Goal: Task Accomplishment & Management: Manage account settings

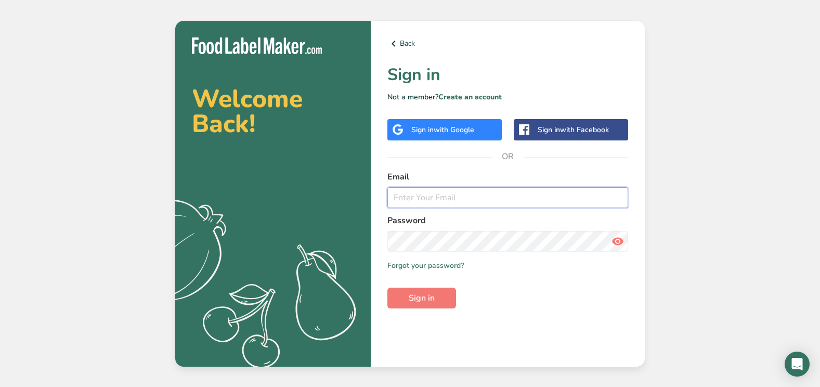
click at [404, 200] on input "email" at bounding box center [507, 197] width 241 height 21
type input "[EMAIL_ADDRESS][DOMAIN_NAME]"
click at [387, 288] on button "Sign in" at bounding box center [421, 298] width 69 height 21
click at [440, 302] on button "Sign in" at bounding box center [421, 298] width 69 height 21
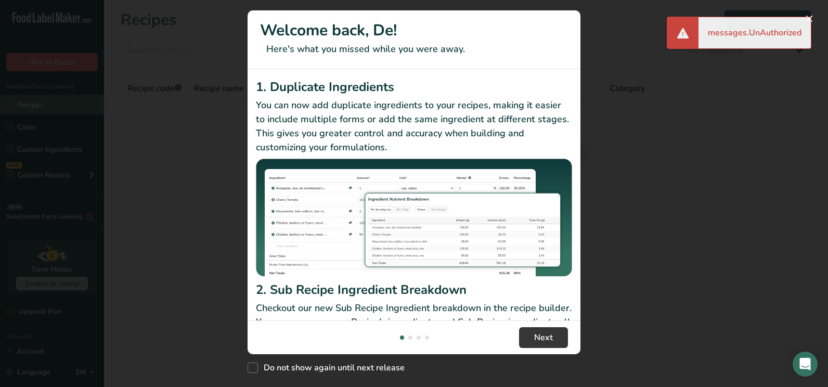
click at [47, 97] on div "New Features" at bounding box center [414, 193] width 828 height 387
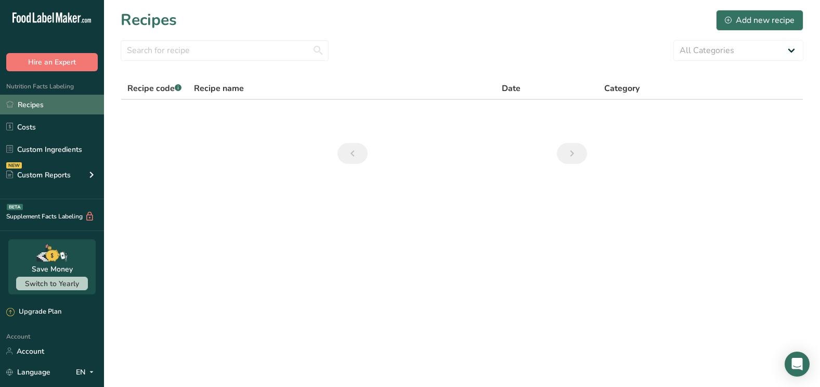
click at [47, 113] on link "Recipes" at bounding box center [52, 105] width 104 height 20
click at [46, 129] on link "Costs" at bounding box center [52, 127] width 104 height 20
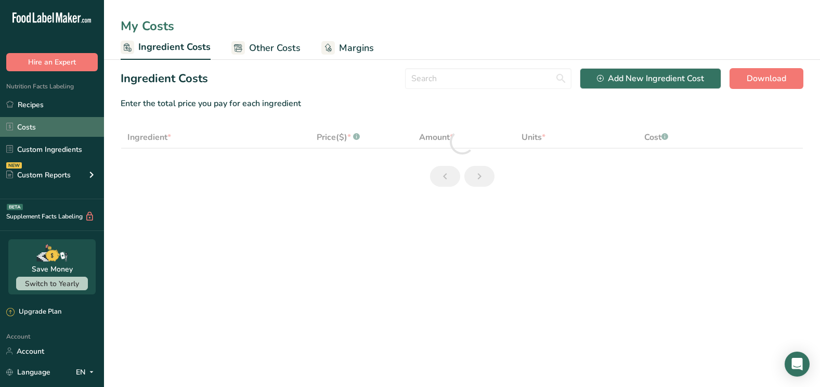
select select "1"
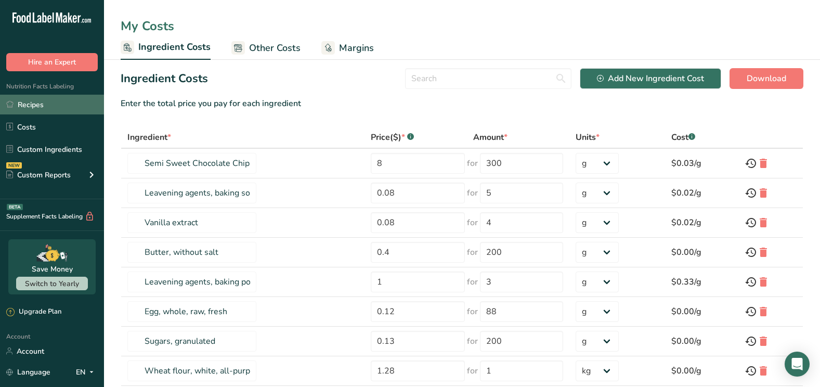
click at [51, 109] on link "Recipes" at bounding box center [52, 105] width 104 height 20
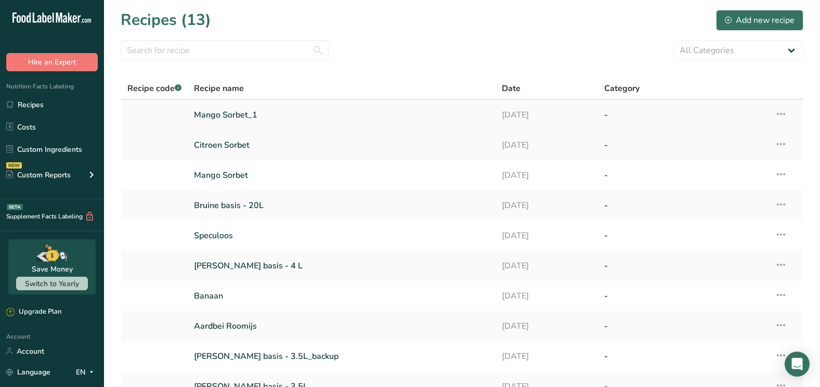
click at [223, 117] on link "Mango Sorbet_1" at bounding box center [341, 115] width 295 height 22
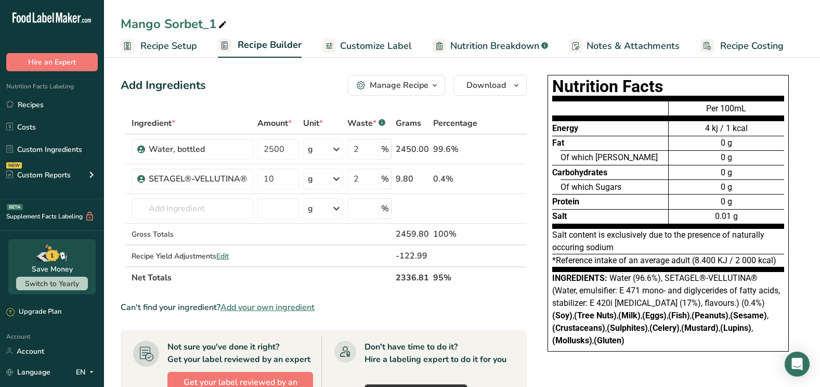
click at [224, 23] on icon at bounding box center [222, 25] width 9 height 15
type input "M"
type input "Watermeloensorbet"
click at [259, 93] on div "Add Ingredients Manage Recipe Delete Recipe Duplicate Recipe Scale Recipe Save …" at bounding box center [324, 85] width 406 height 21
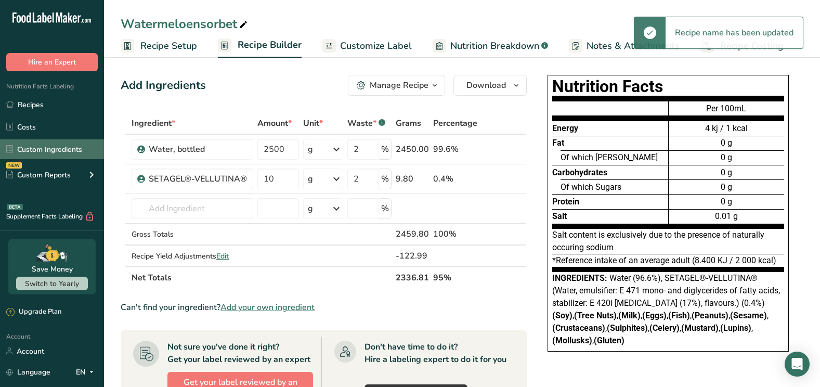
click at [64, 150] on link "Custom Ingredients" at bounding box center [52, 149] width 104 height 20
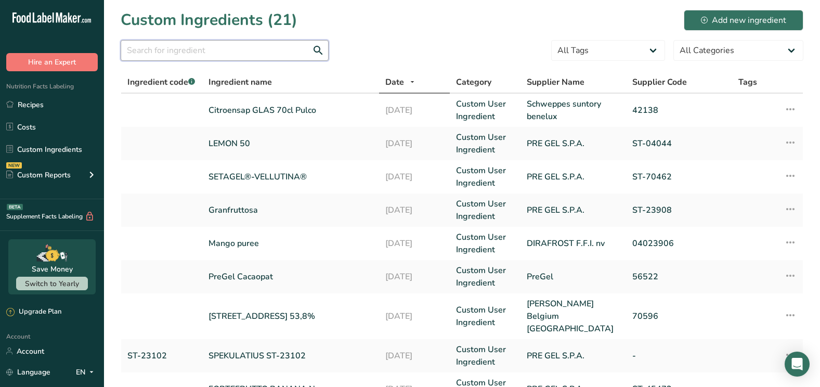
click at [296, 44] on input "text" at bounding box center [225, 50] width 208 height 21
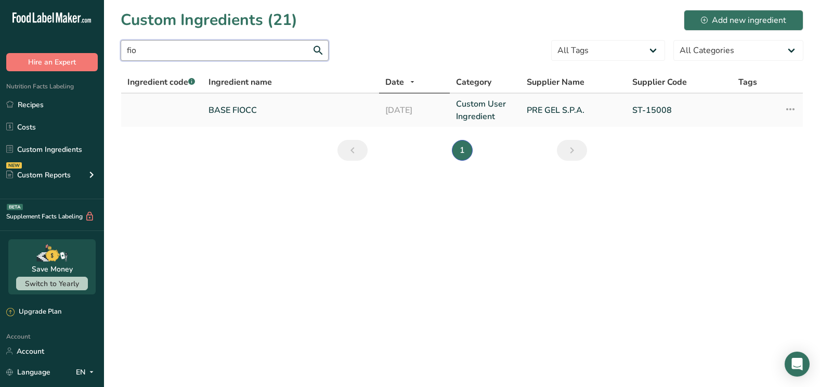
type input "fio"
click at [787, 112] on icon at bounding box center [790, 109] width 12 height 19
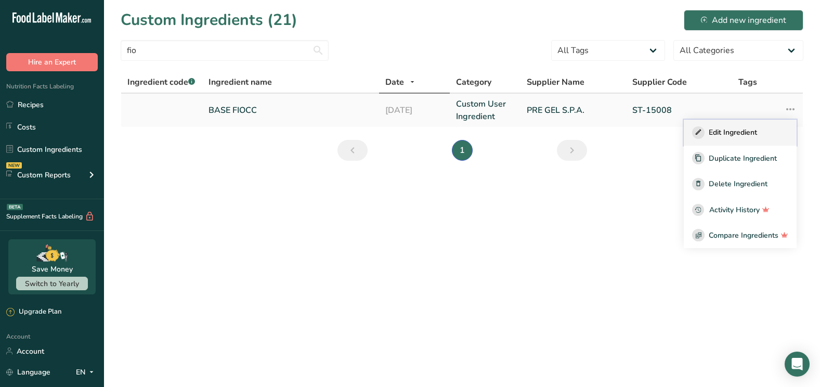
click at [742, 136] on span "Edit Ingredient" at bounding box center [733, 132] width 48 height 11
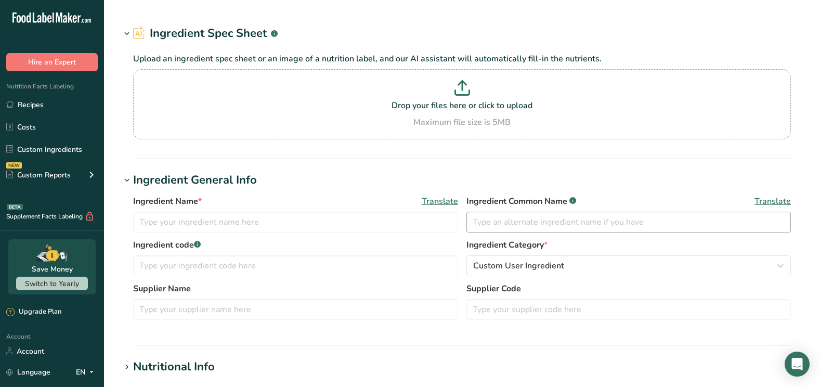
type input "BASE FIOCC"
type input "PRE GEL S.P.A."
type input "ST-15008"
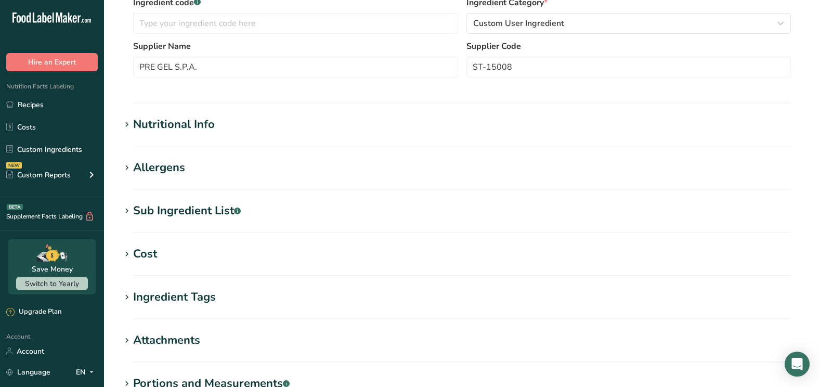
scroll to position [316, 0]
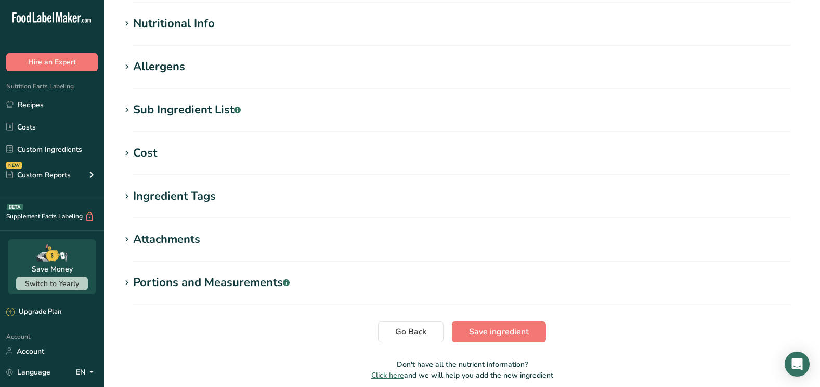
click at [153, 160] on div "Cost" at bounding box center [145, 153] width 24 height 17
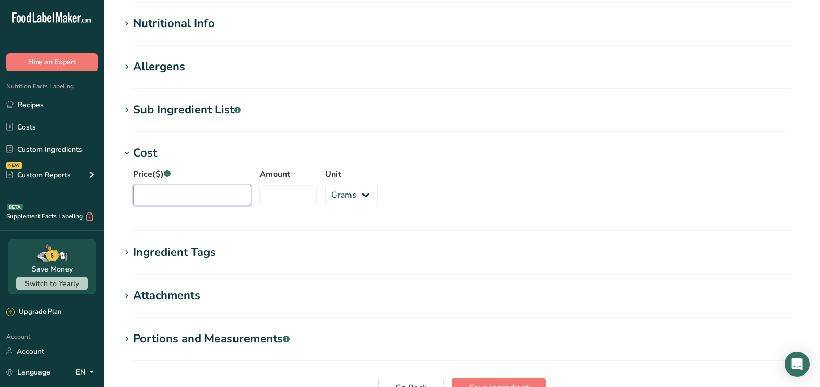
click at [199, 195] on input "Price($) .a-a{fill:#347362;}.b-a{fill:#fff;}" at bounding box center [192, 195] width 118 height 21
type input "22"
type input "22.92"
click at [276, 199] on input "Amount" at bounding box center [288, 195] width 57 height 21
type input "1500"
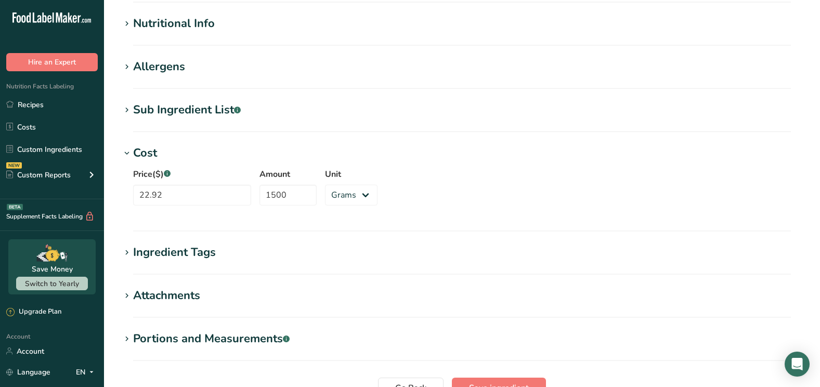
click at [494, 201] on div "Price($) .a-a{fill:#347362;}.b-a{fill:#fff;} 22.92 Amount 1500 Unit Grams kg mg…" at bounding box center [462, 190] width 683 height 56
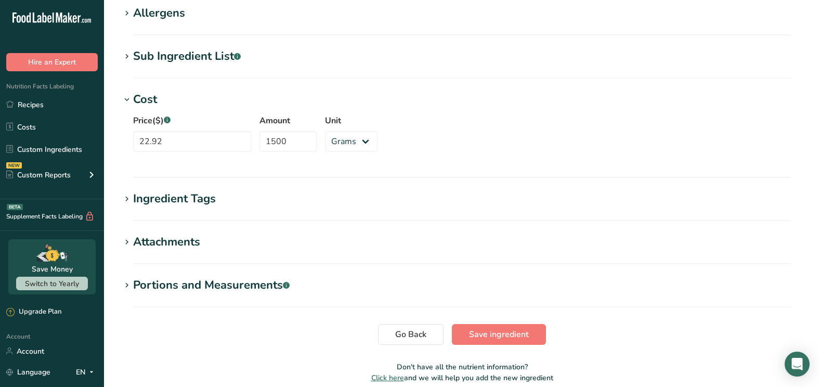
scroll to position [416, 0]
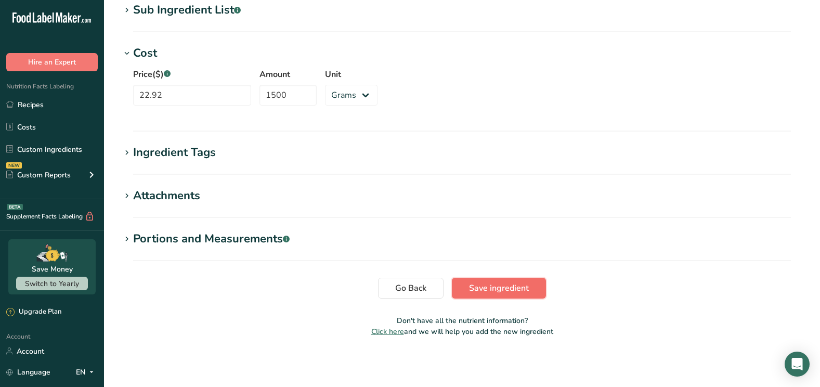
click at [520, 290] on span "Save ingredient" at bounding box center [499, 288] width 60 height 12
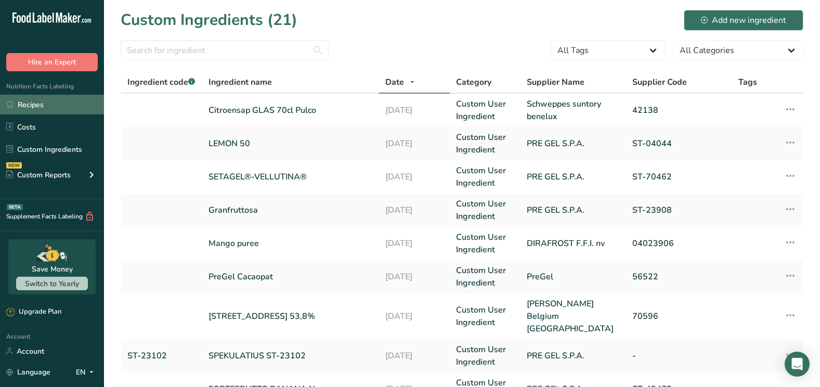
click at [44, 105] on link "Recipes" at bounding box center [52, 105] width 104 height 20
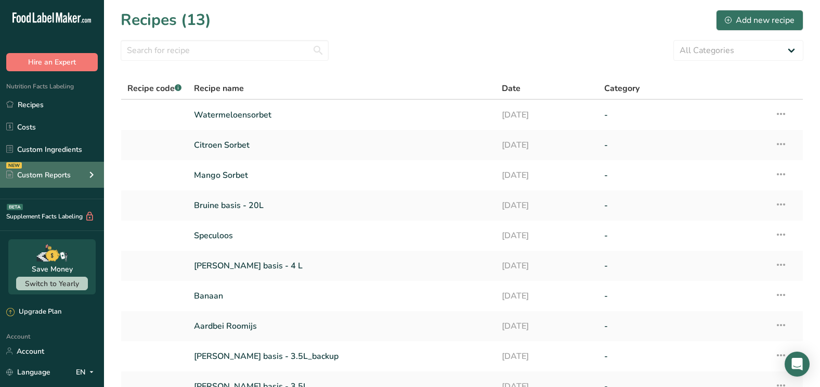
click at [56, 176] on div "Custom Reports" at bounding box center [38, 175] width 64 height 11
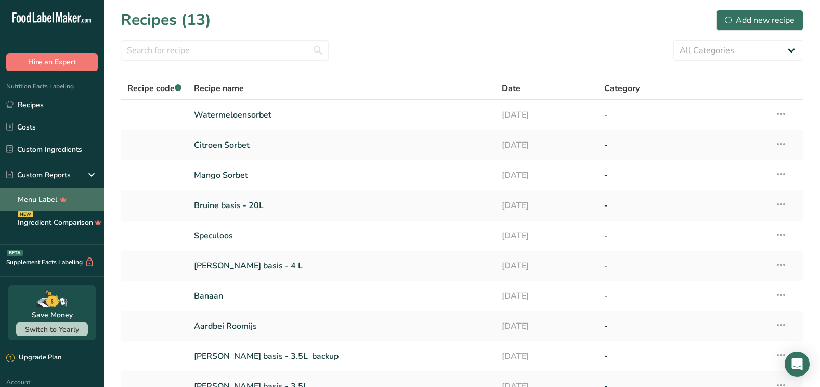
click at [54, 201] on link "Menu Label" at bounding box center [52, 199] width 104 height 23
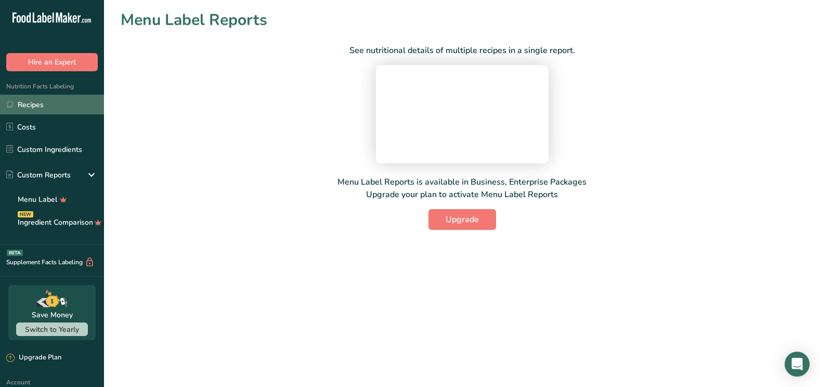
click at [43, 96] on link "Recipes" at bounding box center [52, 105] width 104 height 20
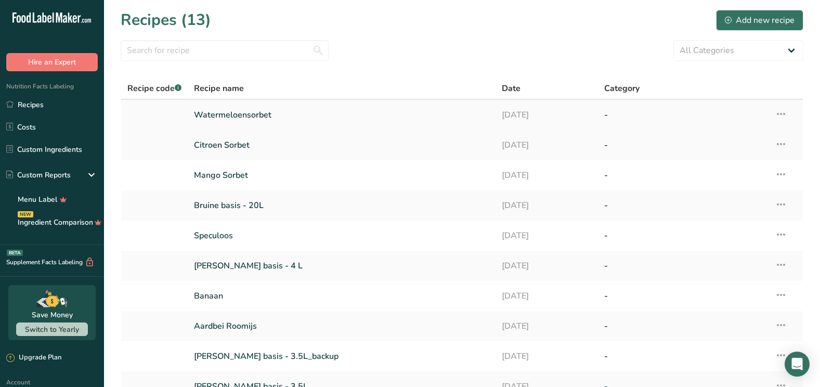
click at [318, 113] on link "Watermeloensorbet" at bounding box center [341, 115] width 295 height 22
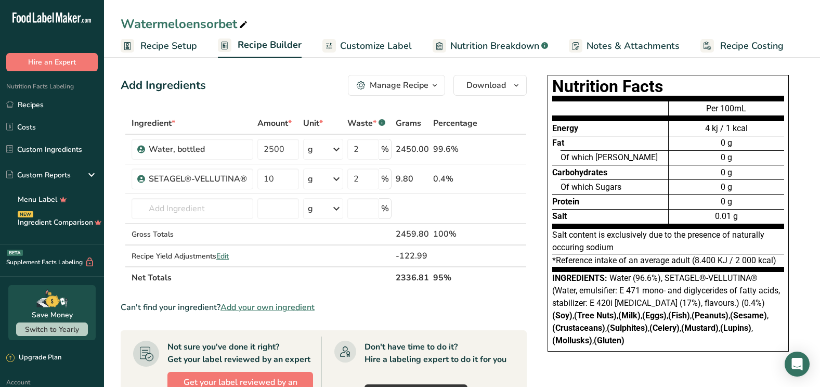
click at [724, 48] on span "Recipe Costing" at bounding box center [751, 46] width 63 height 14
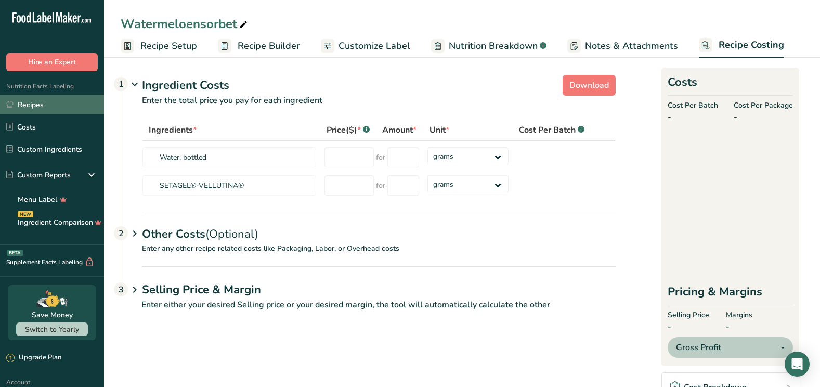
click at [45, 102] on link "Recipes" at bounding box center [52, 105] width 104 height 20
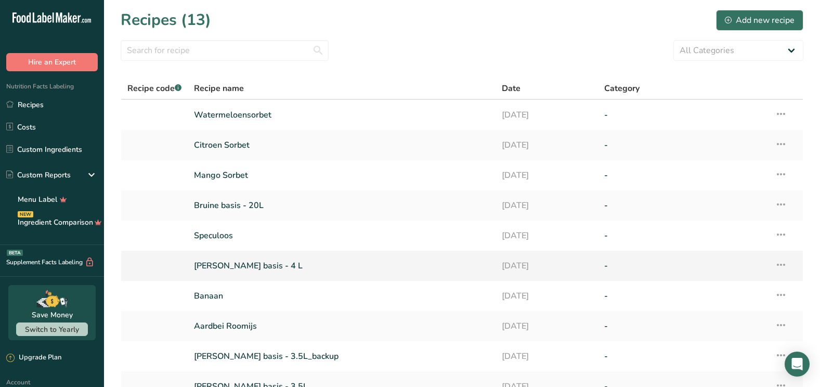
click at [231, 263] on link "[PERSON_NAME] basis - 4 L" at bounding box center [341, 266] width 295 height 22
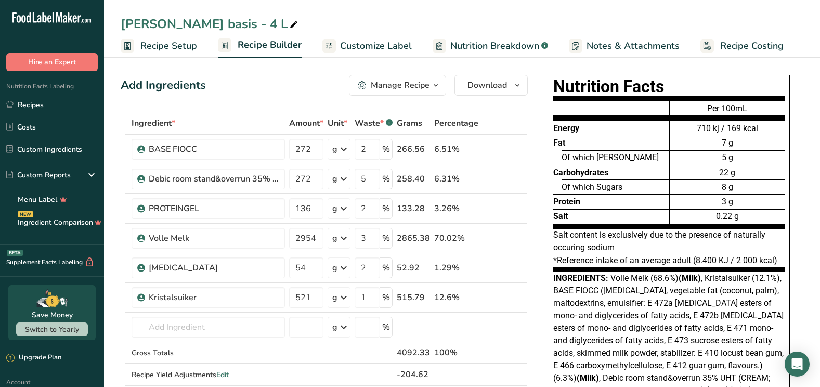
click at [757, 50] on span "Recipe Costing" at bounding box center [751, 46] width 63 height 14
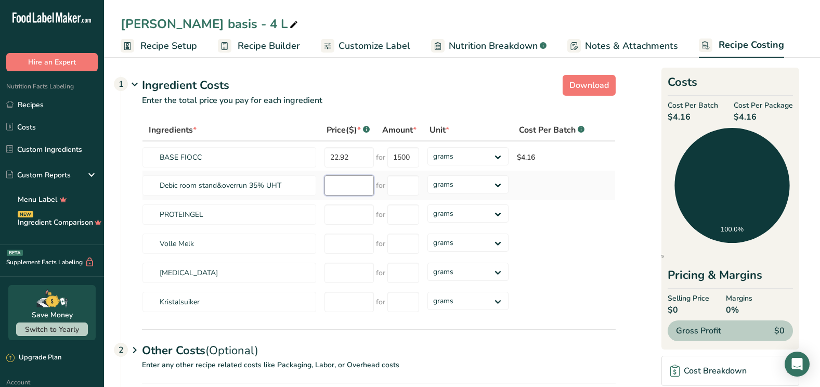
click at [357, 189] on input "number" at bounding box center [349, 185] width 49 height 20
type input "26"
type input "26.94"
click at [403, 187] on input "number" at bounding box center [403, 185] width 32 height 20
click at [470, 191] on select "grams kg mg mcg lb oz" at bounding box center [468, 184] width 81 height 18
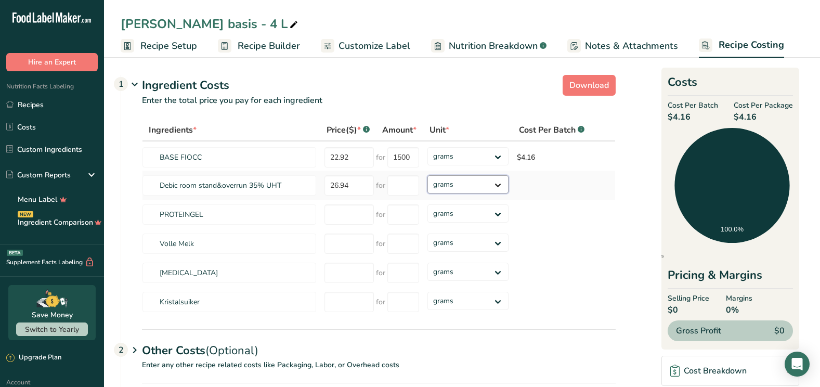
click at [428, 175] on select "grams kg mg mcg lb oz" at bounding box center [468, 184] width 81 height 18
click at [409, 186] on input "number" at bounding box center [403, 185] width 32 height 20
type input "5000"
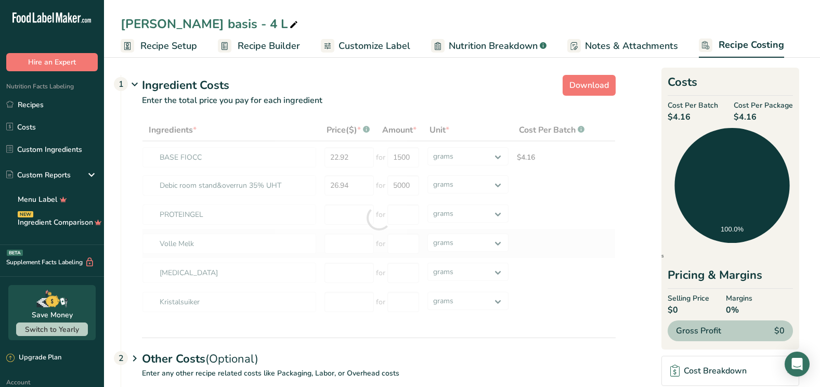
click at [581, 230] on div "Ingredients * Price($) * .a-a{fill:#347362;}.b-a{fill:#fff;} Amount * Unit * Co…" at bounding box center [379, 218] width 474 height 198
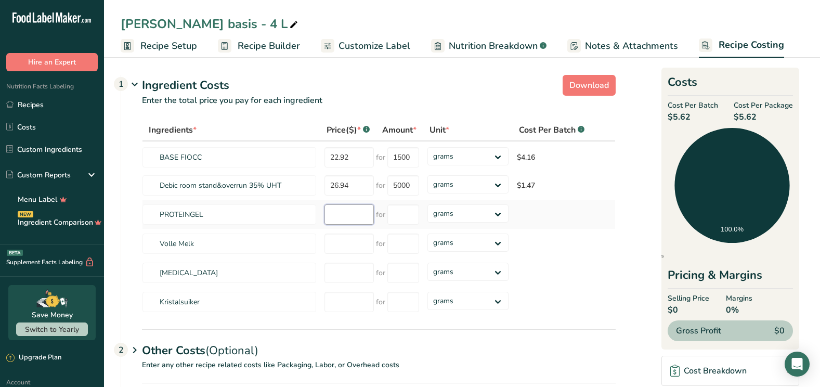
click at [342, 219] on input "number" at bounding box center [349, 214] width 49 height 20
type input "23.35"
click at [392, 214] on input "number" at bounding box center [403, 214] width 32 height 20
type input "1500"
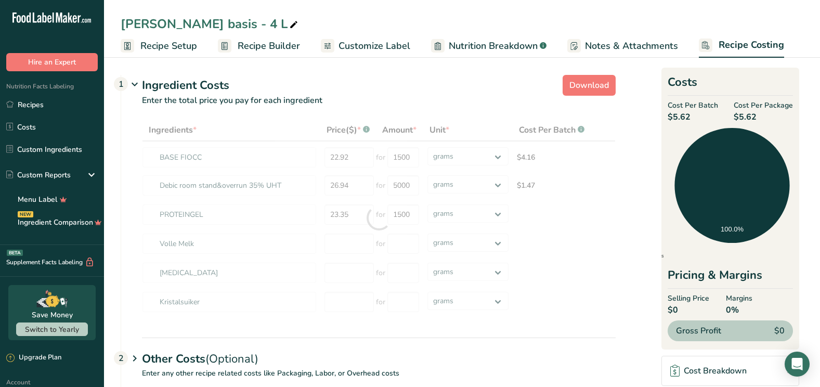
click at [622, 216] on section "Download Ingredient Costs 1 Enter the total price you pay for each ingredient I…" at bounding box center [462, 260] width 683 height 378
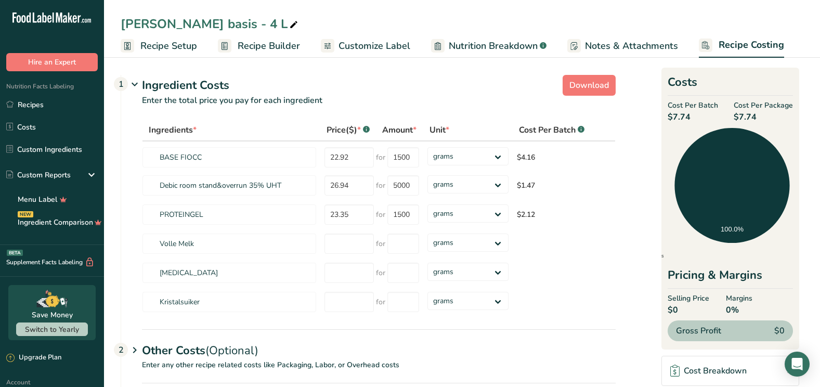
click at [622, 216] on section "Download Ingredient Costs 1 Enter the total price you pay for each ingredient I…" at bounding box center [462, 255] width 683 height 369
click at [335, 244] on input "number" at bounding box center [349, 244] width 49 height 20
type input "0.9475"
click at [411, 243] on input "number" at bounding box center [403, 244] width 32 height 20
click at [498, 241] on select "grams kg mg mcg lb oz" at bounding box center [468, 243] width 81 height 18
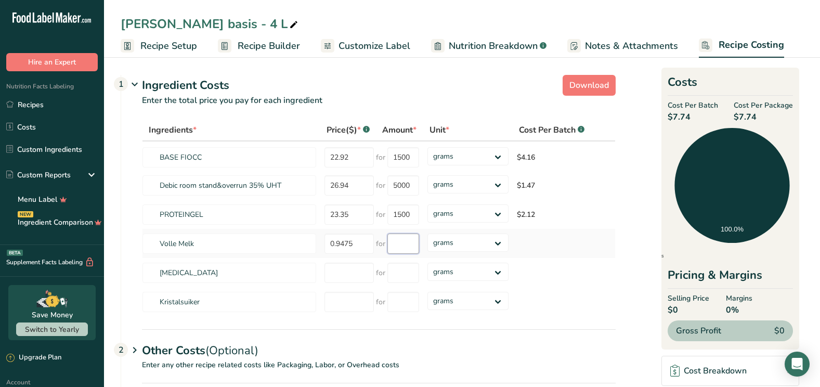
click at [402, 237] on input "number" at bounding box center [403, 244] width 32 height 20
type input "2.27"
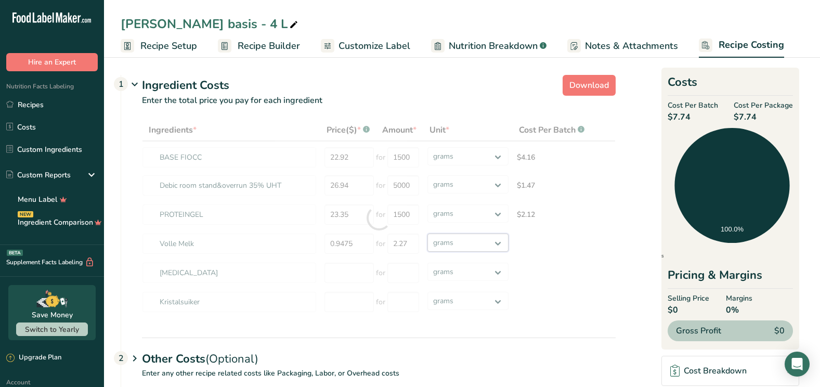
click at [500, 242] on div "Ingredients * Price($) * .a-a{fill:#347362;}.b-a{fill:#fff;} Amount * Unit * Co…" at bounding box center [379, 218] width 474 height 198
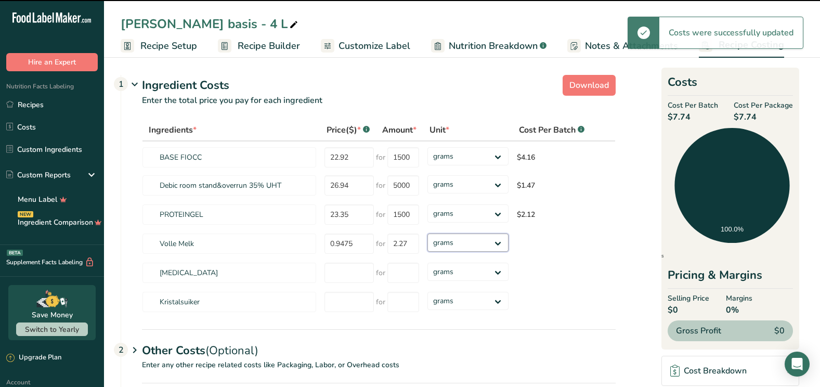
select select "12"
click at [428, 234] on select "grams kg mg mcg lb oz" at bounding box center [468, 243] width 81 height 18
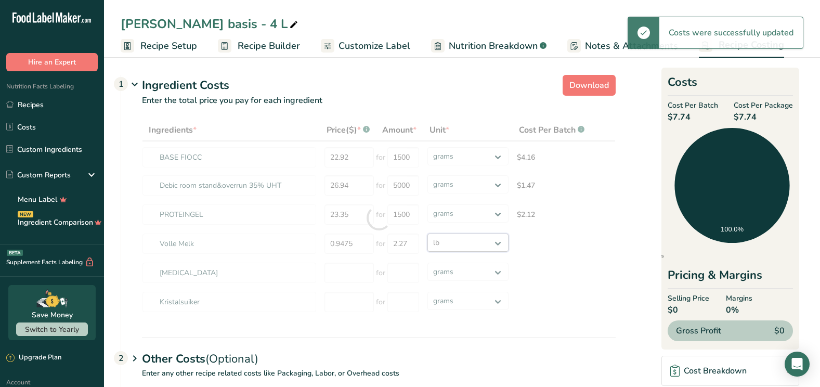
type input "2"
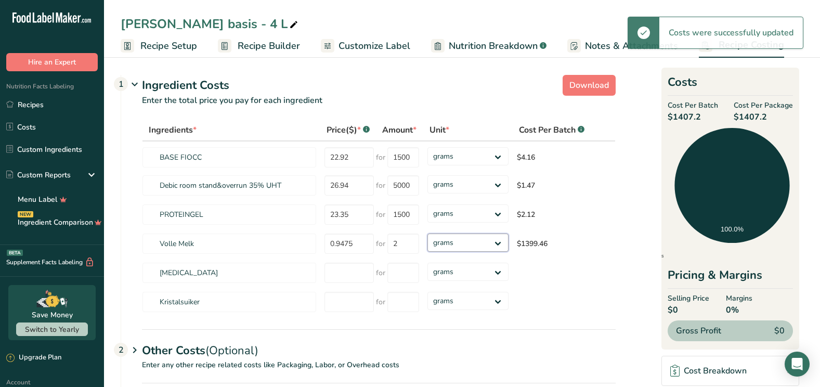
select select "12"
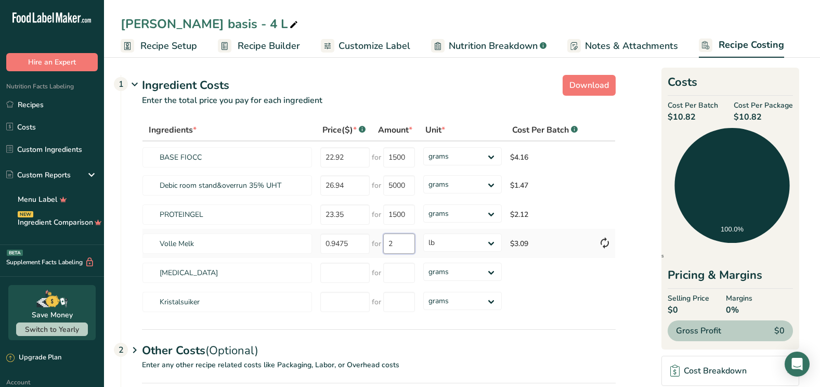
click at [393, 244] on input "2" at bounding box center [399, 244] width 32 height 20
click at [605, 290] on div "Ingredients * Price($) * .a-a{fill:#347362;}.b-a{fill:#fff;} Amount * Unit * Co…" at bounding box center [379, 218] width 474 height 198
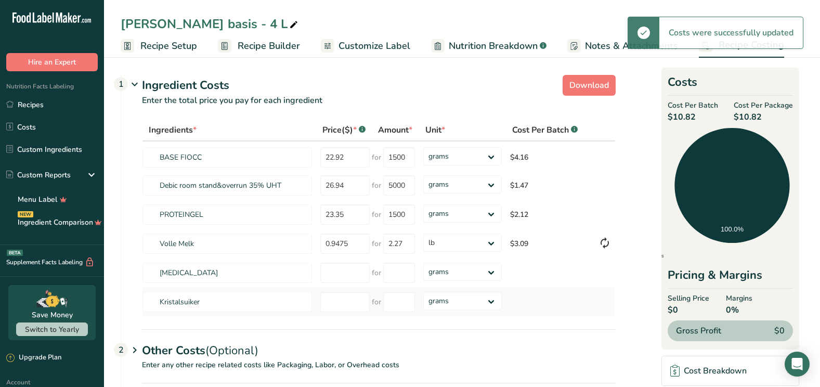
type input "2"
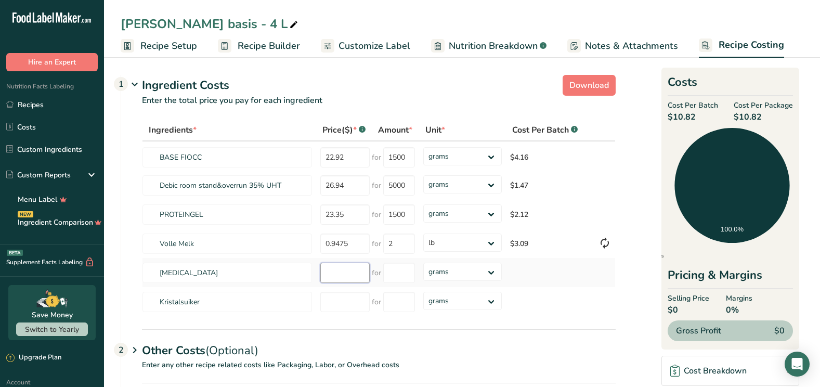
click at [330, 273] on input "number" at bounding box center [344, 273] width 49 height 20
type input "42.78"
click at [396, 274] on input "number" at bounding box center [399, 273] width 32 height 20
click at [492, 269] on select "grams kg mg mcg lb oz" at bounding box center [462, 272] width 79 height 18
select select "1"
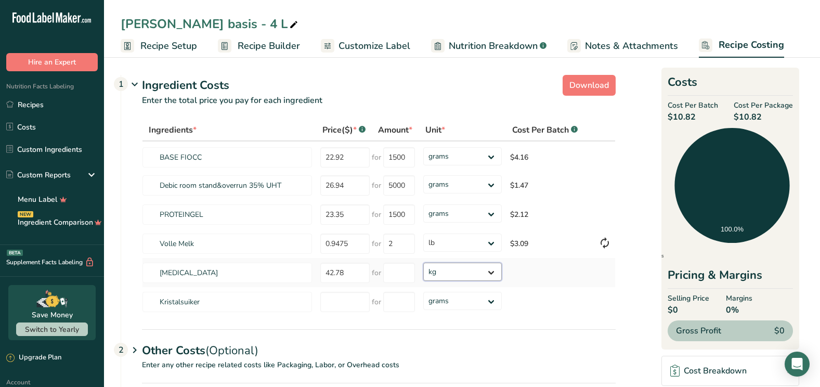
click at [423, 263] on select "grams kg mg mcg lb oz" at bounding box center [462, 272] width 79 height 18
click at [392, 269] on input "number" at bounding box center [399, 273] width 32 height 20
type input "25"
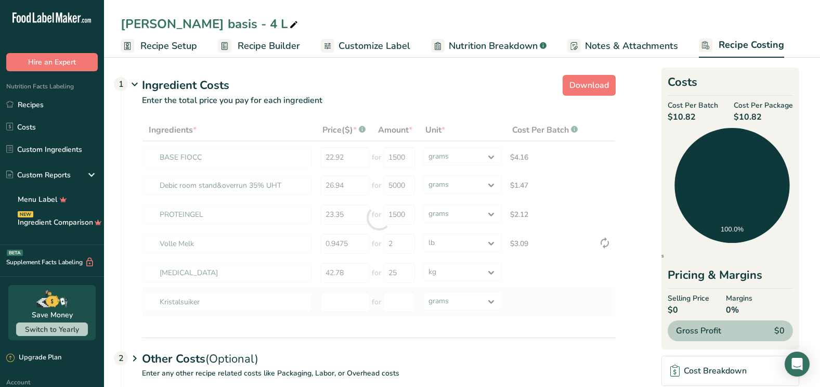
click at [554, 299] on div "Ingredients * Price($) * .a-a{fill:#347362;}.b-a{fill:#fff;} Amount * Unit * Co…" at bounding box center [379, 218] width 474 height 198
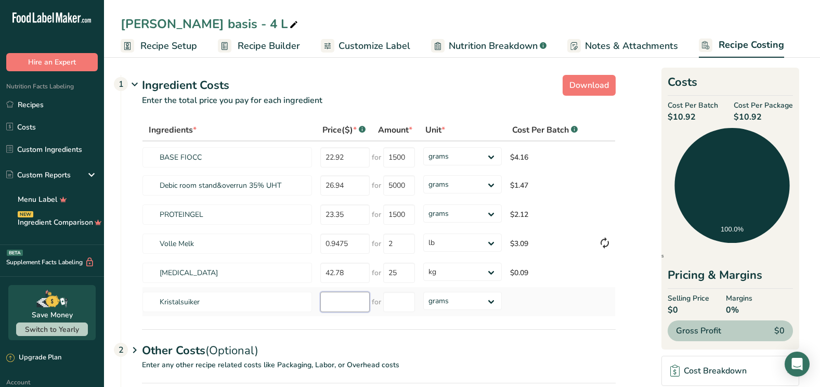
click at [332, 301] on input "number" at bounding box center [344, 302] width 49 height 20
click at [326, 303] on input "number" at bounding box center [344, 302] width 49 height 20
type input "17.55"
click at [398, 303] on input "number" at bounding box center [399, 302] width 32 height 20
click at [493, 301] on select "grams kg mg mcg lb oz" at bounding box center [462, 301] width 79 height 18
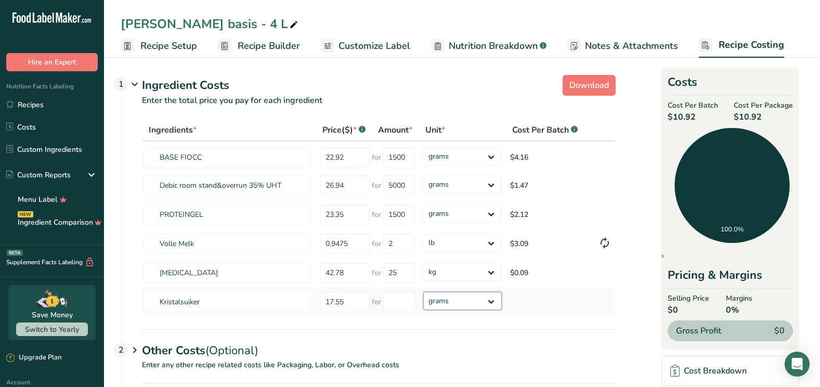
select select "1"
click at [423, 292] on select "grams kg mg mcg lb oz" at bounding box center [462, 301] width 79 height 18
click at [394, 296] on input "number" at bounding box center [399, 302] width 32 height 20
type input "25"
click at [552, 295] on div "Ingredients * Price($) * .a-a{fill:#347362;}.b-a{fill:#fff;} Amount * Unit * Co…" at bounding box center [379, 218] width 474 height 198
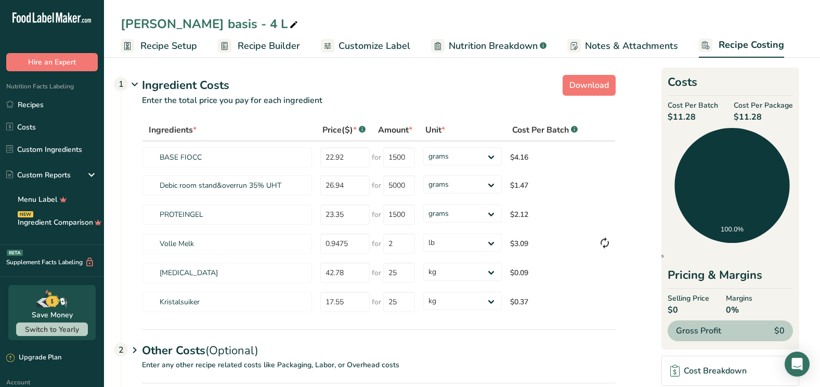
click at [680, 308] on span "$0" at bounding box center [689, 310] width 42 height 12
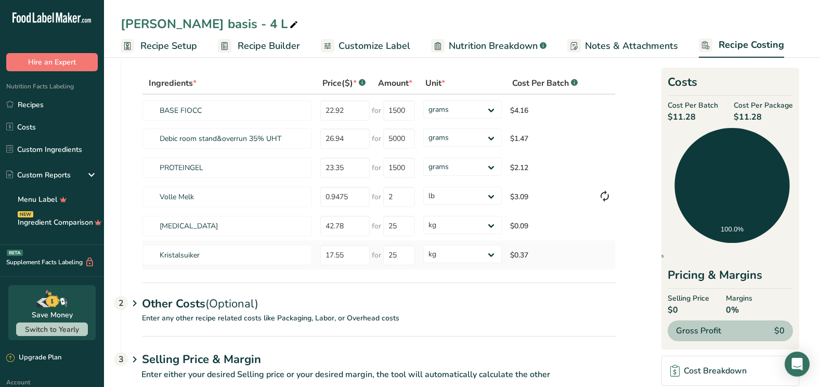
scroll to position [70, 0]
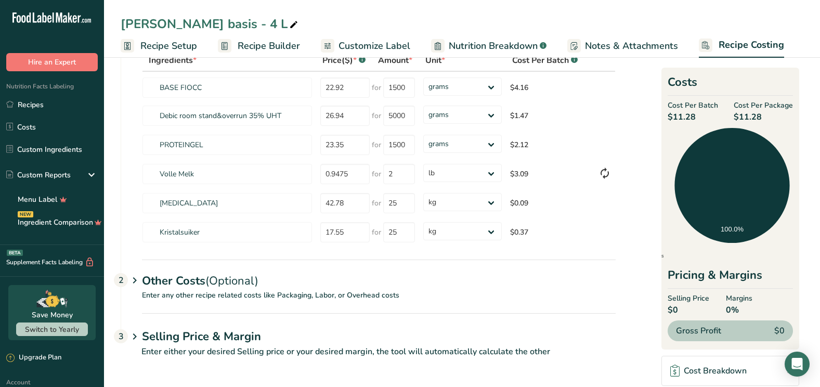
click at [262, 347] on p "Enter either your desired Selling price or your desired margin, the tool will a…" at bounding box center [368, 357] width 495 height 25
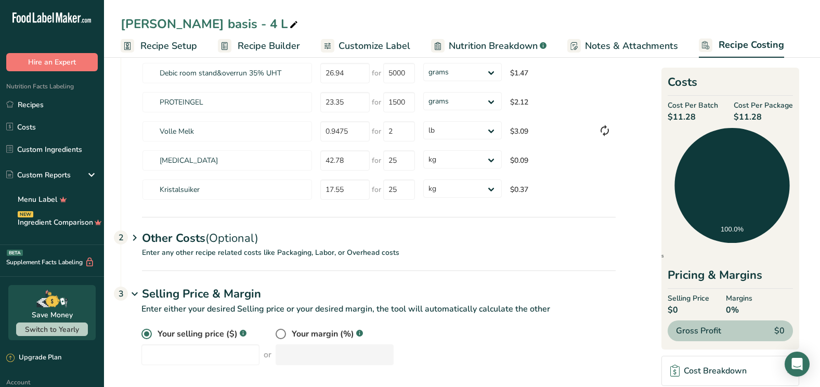
scroll to position [120, 0]
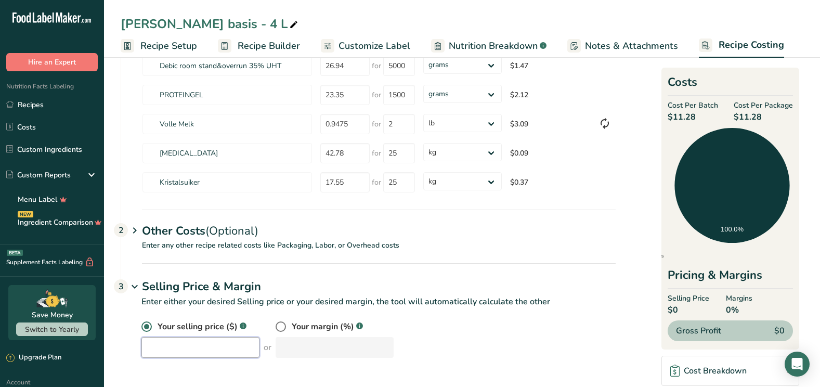
click at [177, 347] on input "number" at bounding box center [200, 347] width 118 height 21
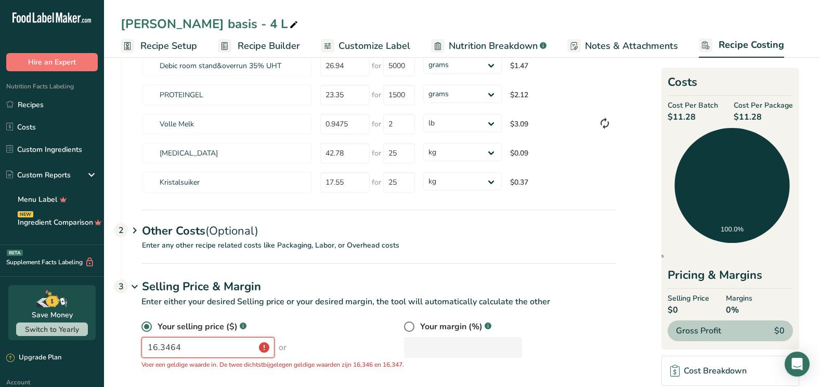
click at [183, 347] on input "16.3464" at bounding box center [207, 347] width 133 height 21
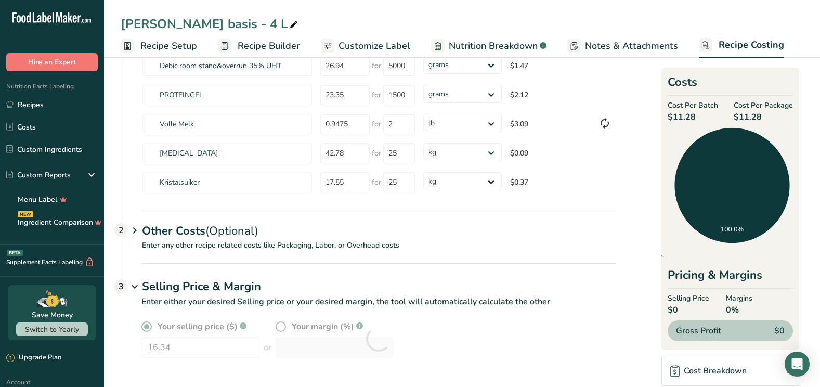
click at [272, 352] on div "Your selling price ($) .a-a{fill:#347362;}.b-a{fill:#fff;} 16.34 or Your margin…" at bounding box center [378, 338] width 474 height 37
click at [169, 354] on div "Your selling price ($) .a-a{fill:#347362;}.b-a{fill:#fff;} 16.34 or Your margin…" at bounding box center [378, 338] width 474 height 37
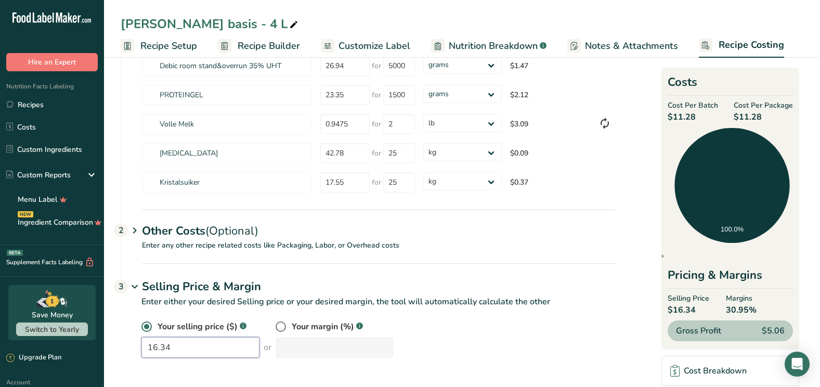
click at [169, 345] on input "16.34" at bounding box center [200, 347] width 118 height 21
type input "1"
type input "65.36"
click at [283, 357] on div "Your selling price ($) .a-a{fill:#347362;}.b-a{fill:#fff;} 65.36 or Your margin…" at bounding box center [378, 338] width 474 height 37
click at [276, 328] on span at bounding box center [281, 326] width 10 height 10
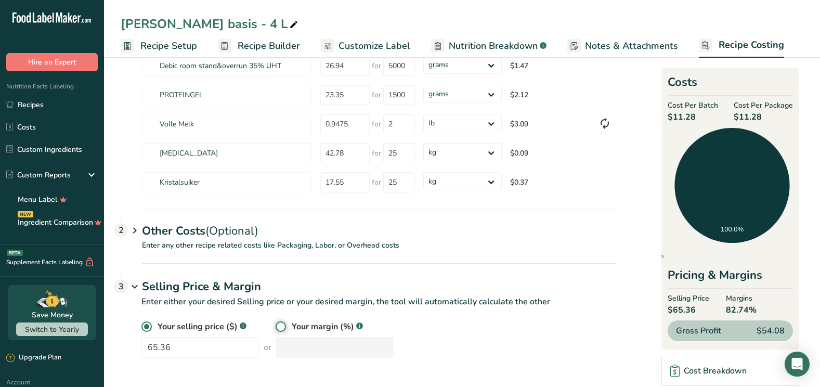
click at [276, 328] on input "radio" at bounding box center [279, 327] width 7 height 7
radio input "true"
radio input "false"
click at [145, 325] on span at bounding box center [146, 326] width 10 height 10
click at [145, 325] on input "radio" at bounding box center [144, 327] width 7 height 7
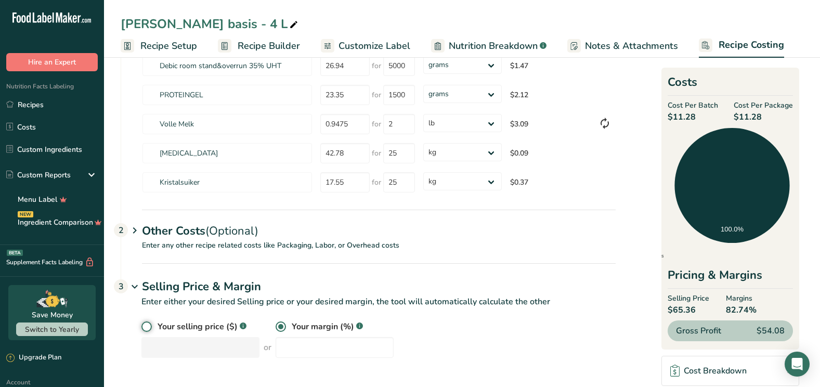
radio input "true"
radio input "false"
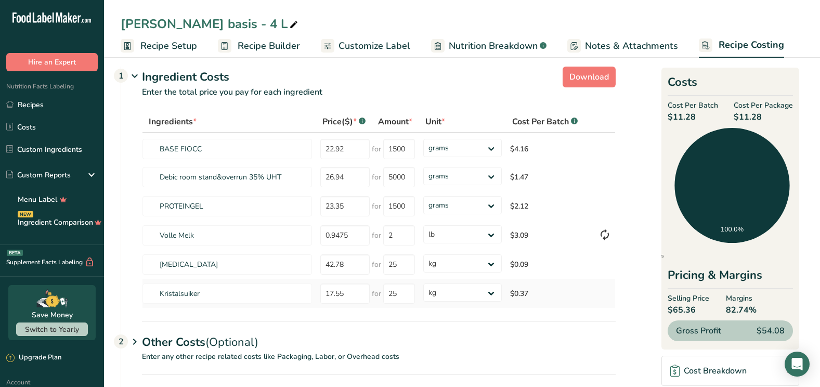
scroll to position [0, 0]
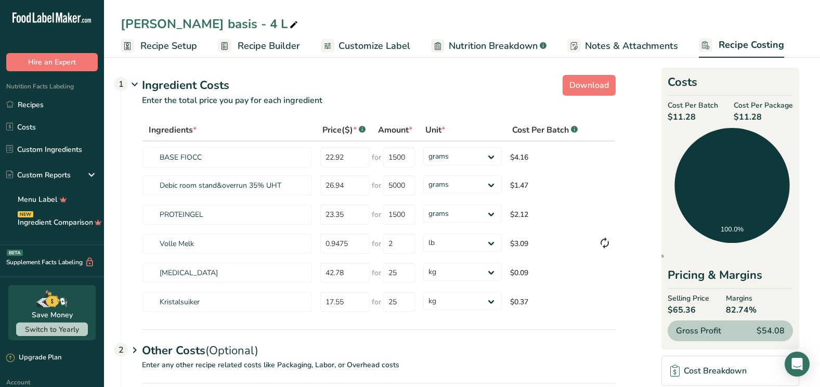
click at [169, 45] on span "Recipe Setup" at bounding box center [168, 46] width 57 height 14
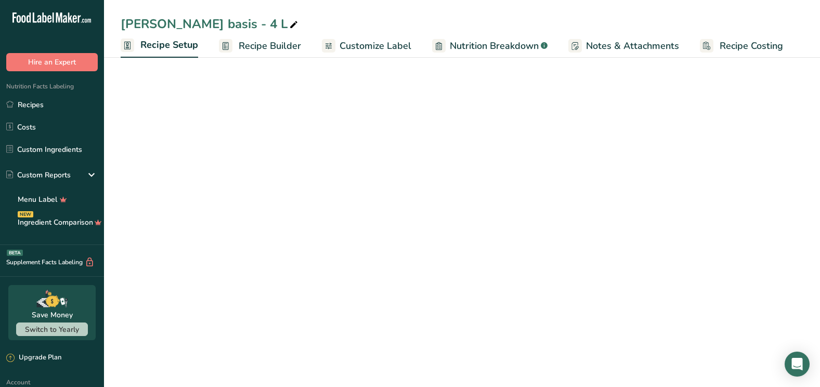
select select "16"
select select "22"
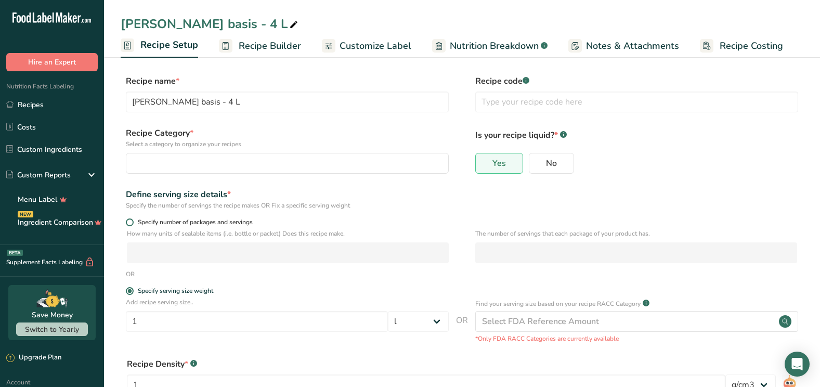
click at [129, 224] on span at bounding box center [130, 222] width 8 height 8
click at [129, 224] on input "Specify number of packages and servings" at bounding box center [129, 222] width 7 height 7
radio input "true"
radio input "false"
select select "0"
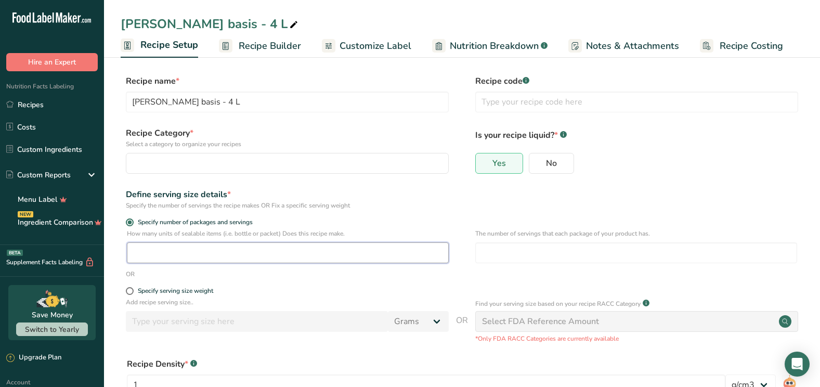
click at [145, 253] on input "number" at bounding box center [288, 252] width 322 height 21
type input "1"
click at [488, 255] on input "number" at bounding box center [636, 252] width 322 height 21
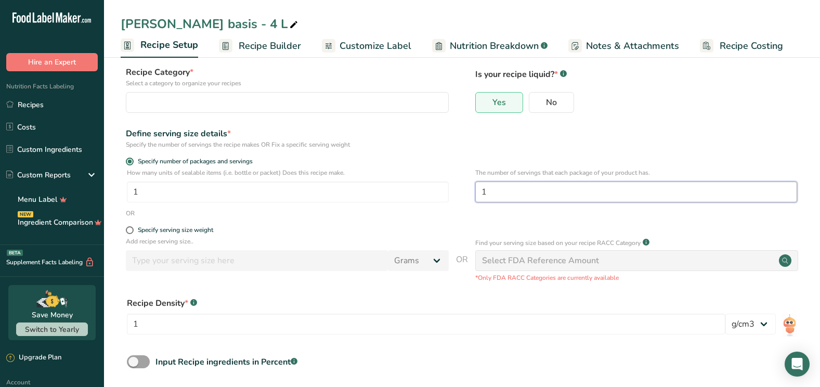
scroll to position [61, 0]
type input "1"
click at [130, 228] on span at bounding box center [130, 230] width 8 height 8
click at [130, 228] on input "Specify serving size weight" at bounding box center [129, 229] width 7 height 7
radio input "true"
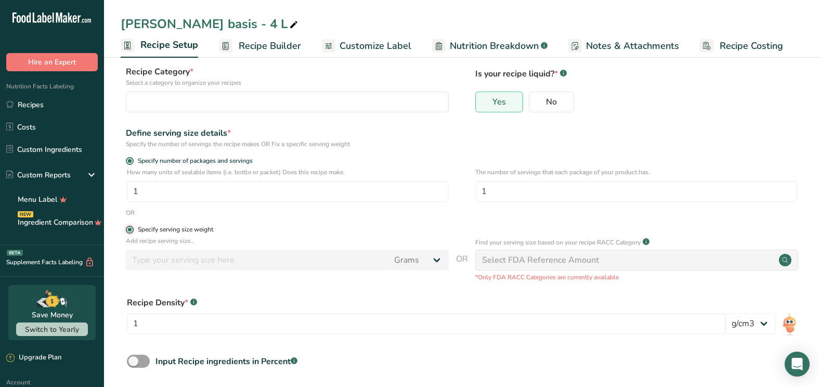
radio input "false"
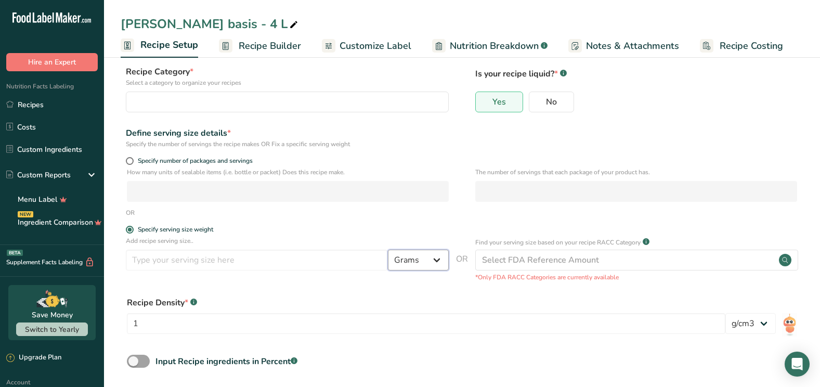
click at [434, 261] on select "Grams kg mg mcg lb oz l mL fl oz tbsp tsp cup qt gallon" at bounding box center [418, 260] width 61 height 21
select select "16"
click at [388, 250] on select "Grams kg mg mcg lb oz l mL fl oz tbsp tsp cup qt gallon" at bounding box center [418, 260] width 61 height 21
click at [151, 261] on input "number" at bounding box center [257, 260] width 262 height 21
type input "1"
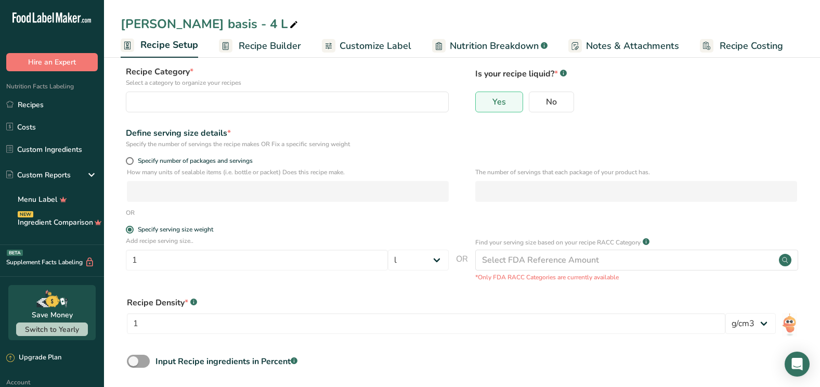
click at [269, 340] on div "Recipe Density * .a-a{fill:#347362;}.b-a{fill:#fff;} 1 lb/ft3 g/cm3" at bounding box center [462, 318] width 683 height 56
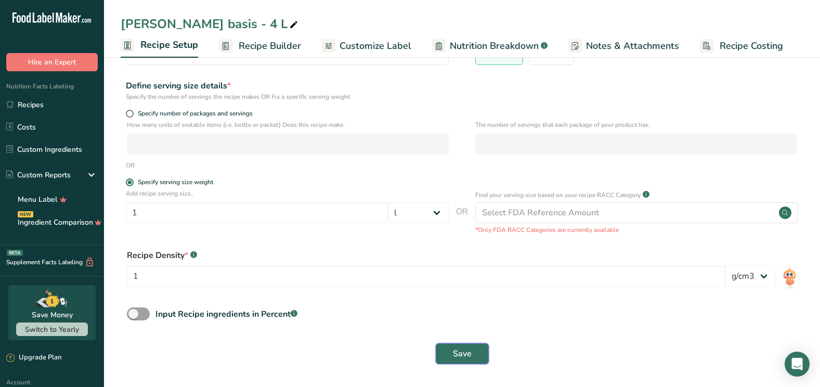
click at [469, 351] on span "Save" at bounding box center [462, 353] width 19 height 12
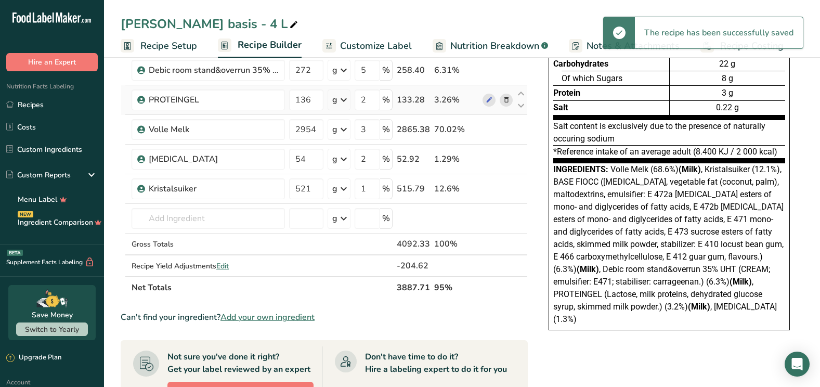
click at [485, 90] on td at bounding box center [498, 100] width 34 height 30
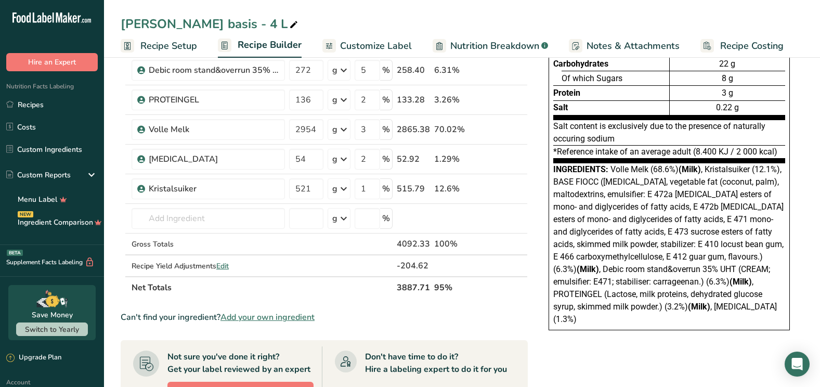
click at [735, 44] on span "Recipe Costing" at bounding box center [751, 46] width 63 height 14
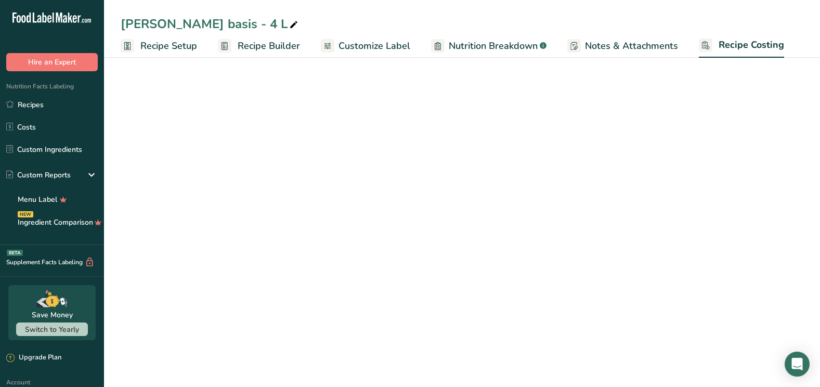
select select "12"
select select "1"
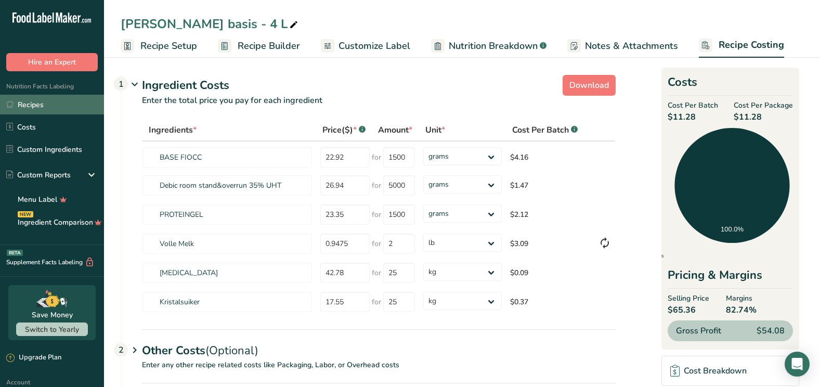
click at [28, 100] on link "Recipes" at bounding box center [52, 105] width 104 height 20
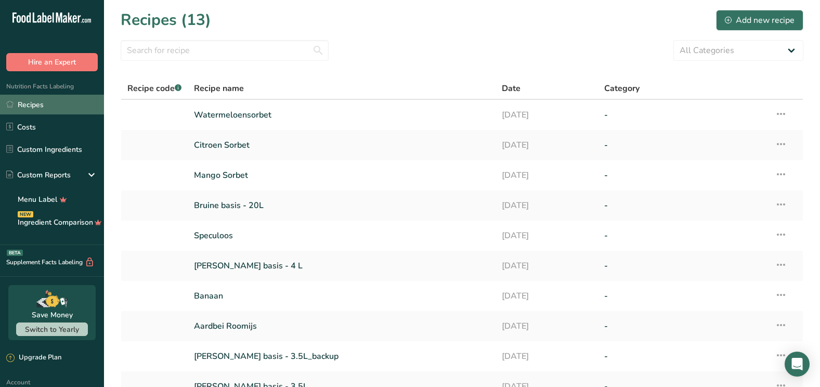
click at [28, 100] on link "Recipes" at bounding box center [52, 105] width 104 height 20
click at [32, 125] on link "Costs" at bounding box center [52, 127] width 104 height 20
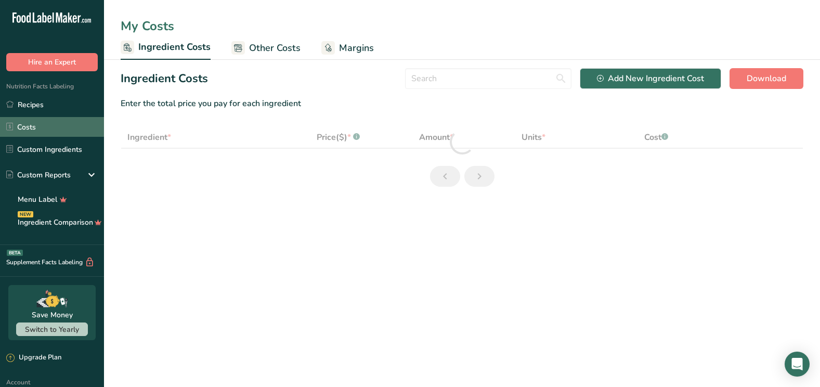
select select "1"
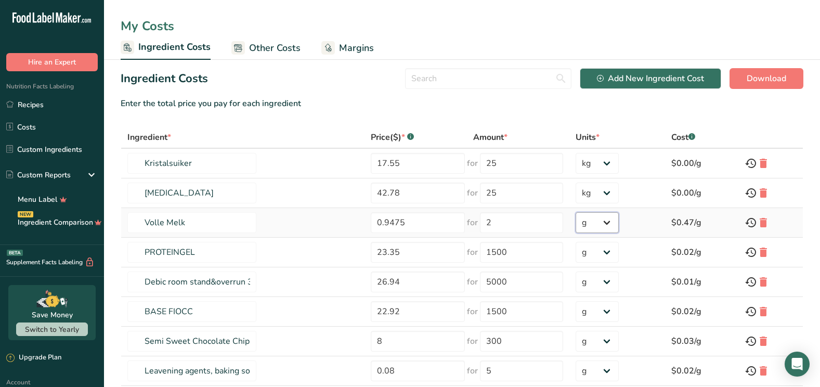
click at [603, 222] on select "g kg mg mcg lb oz" at bounding box center [597, 222] width 43 height 21
click at [598, 219] on select "g kg mg mcg lb oz" at bounding box center [597, 222] width 43 height 21
click at [576, 212] on select "g kg mg mcg lb oz" at bounding box center [597, 222] width 43 height 21
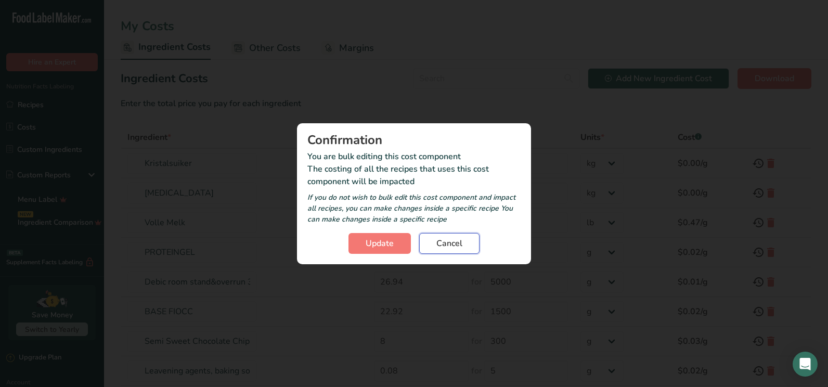
click at [440, 243] on span "Cancel" at bounding box center [449, 243] width 26 height 12
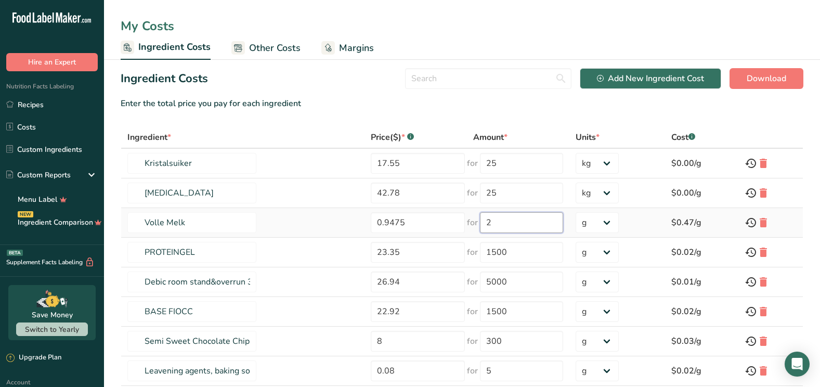
click at [498, 218] on input "2" at bounding box center [521, 222] width 83 height 21
click at [601, 219] on select "g kg mg mcg lb oz" at bounding box center [597, 222] width 43 height 21
select select "12"
click at [576, 212] on select "g kg mg mcg lb oz" at bounding box center [597, 222] width 43 height 21
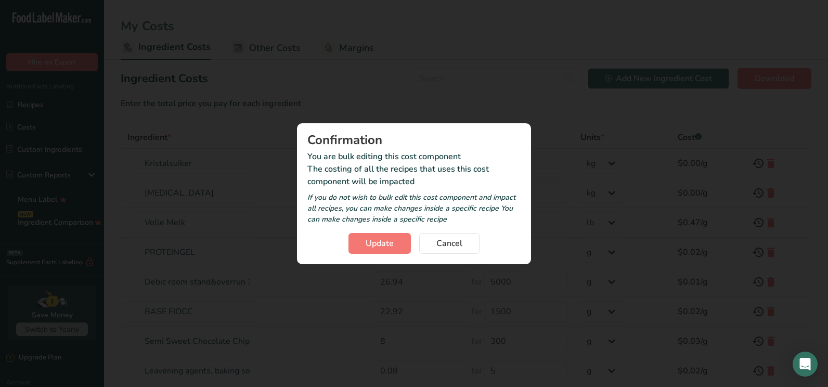
click at [582, 309] on div at bounding box center [414, 193] width 828 height 387
click at [394, 245] on span "Update" at bounding box center [380, 243] width 28 height 12
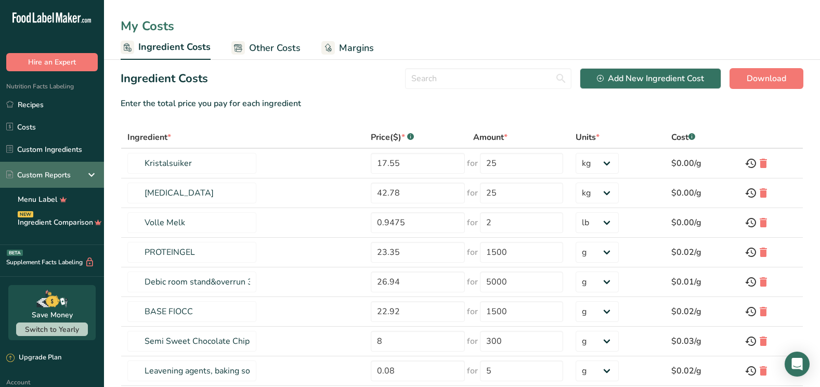
click at [72, 174] on div "Custom Reports" at bounding box center [52, 175] width 104 height 26
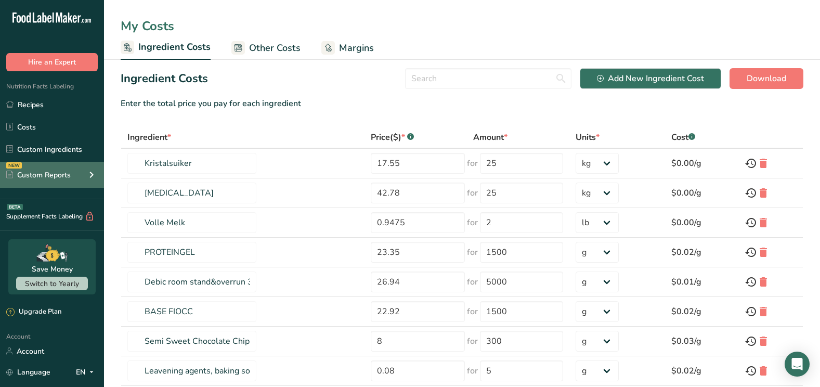
click at [89, 170] on icon at bounding box center [91, 174] width 12 height 19
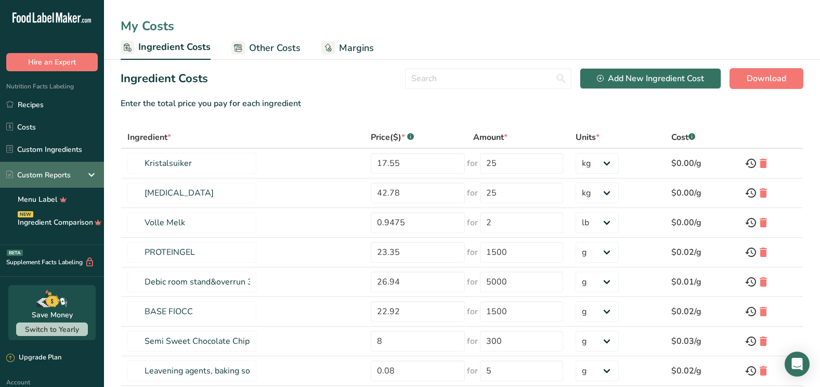
click at [62, 172] on div "Custom Reports" at bounding box center [38, 175] width 64 height 11
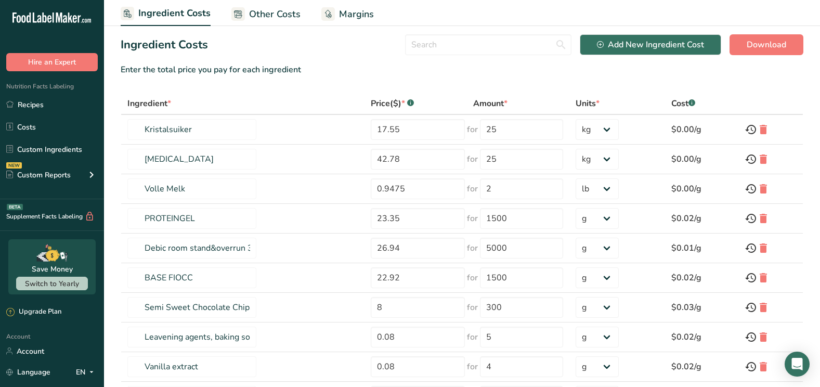
scroll to position [34, 0]
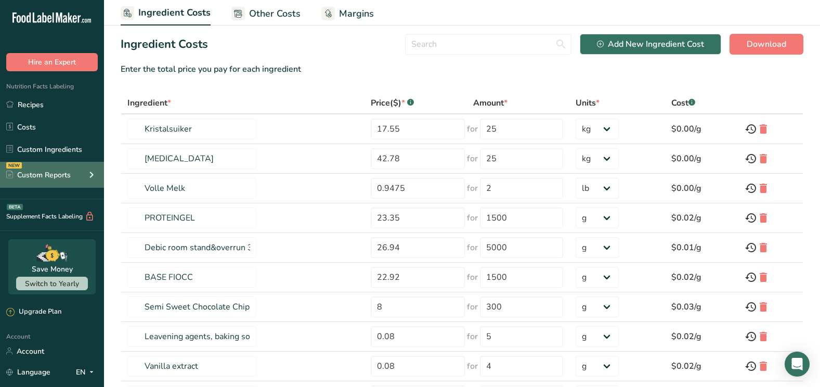
drag, startPoint x: 243, startPoint y: 108, endPoint x: 63, endPoint y: 174, distance: 191.4
click at [63, 174] on div "Custom Reports" at bounding box center [38, 175] width 64 height 11
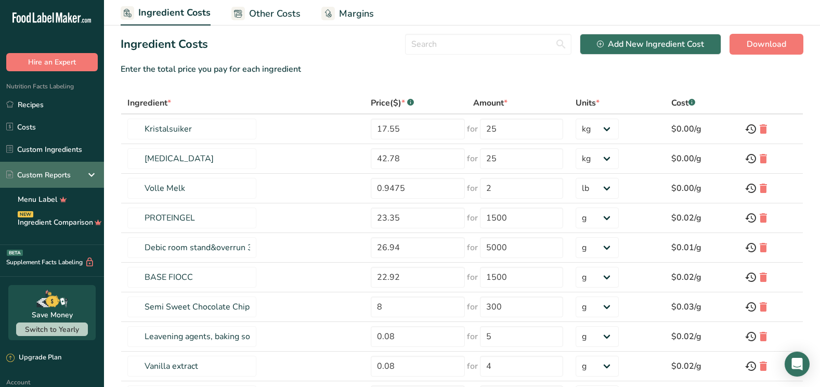
click at [58, 178] on div "Custom Reports" at bounding box center [38, 175] width 64 height 11
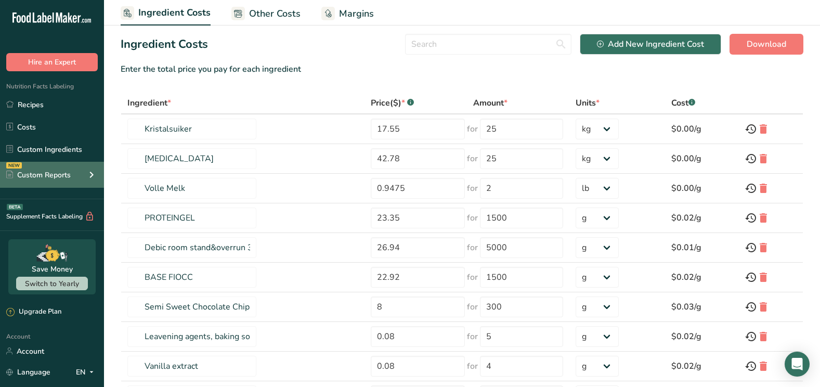
click at [58, 178] on div "Custom Reports" at bounding box center [38, 175] width 64 height 11
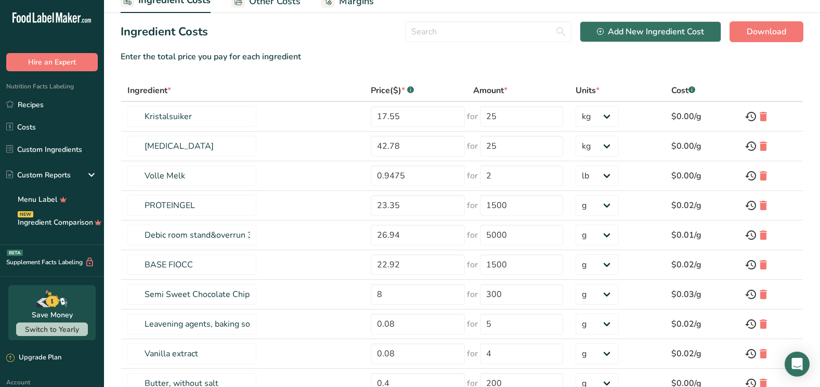
scroll to position [137, 0]
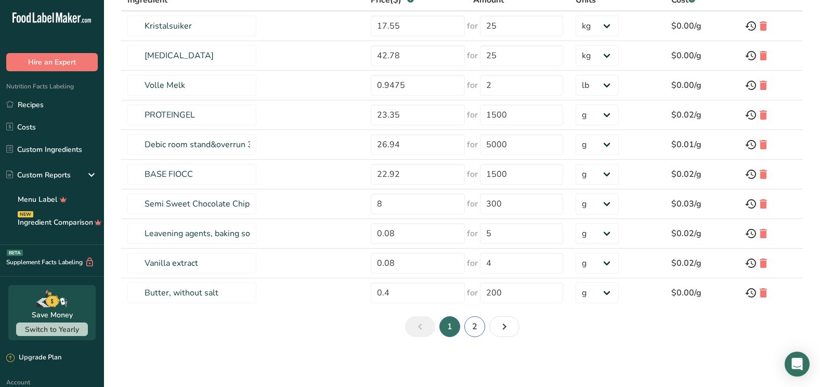
click at [479, 322] on link "2" at bounding box center [474, 326] width 21 height 21
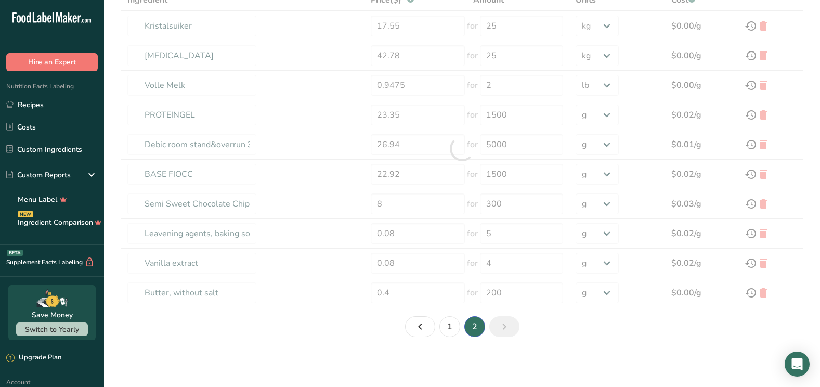
type input "Leavening agents, baking powder, low-sodium"
type input "1"
type input "3"
select select "-1"
type input "Egg, whole, raw, fresh"
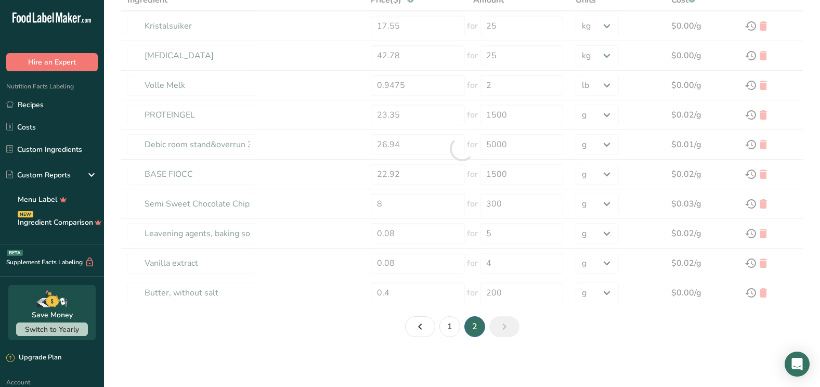
type input "0.12"
type input "88"
select select "-1"
type input "Sugars, granulated"
type input "0.13"
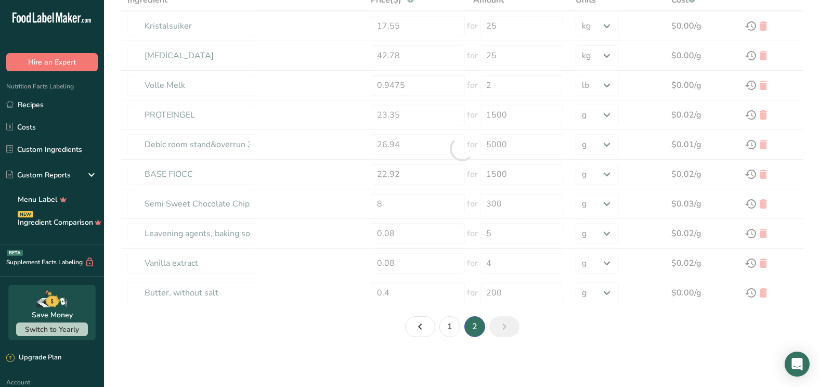
type input "200"
select select "-1"
type input "Wheat flour, white, all-purpose, self-rising, enriched"
type input "1.28"
type input "1"
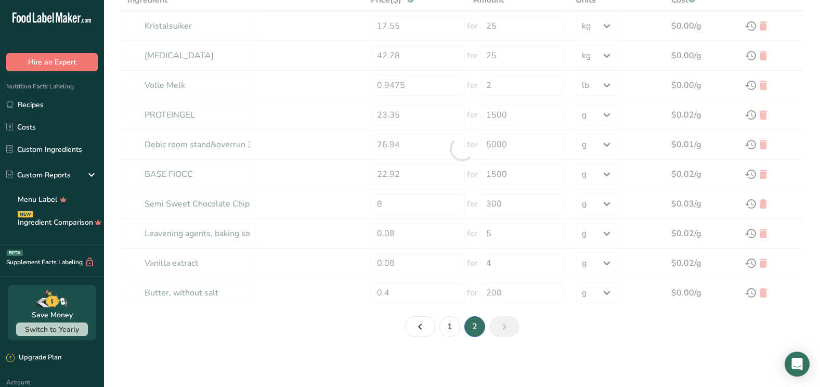
select select "1"
type input "Sugars, brown"
type input "0.2"
type input "200"
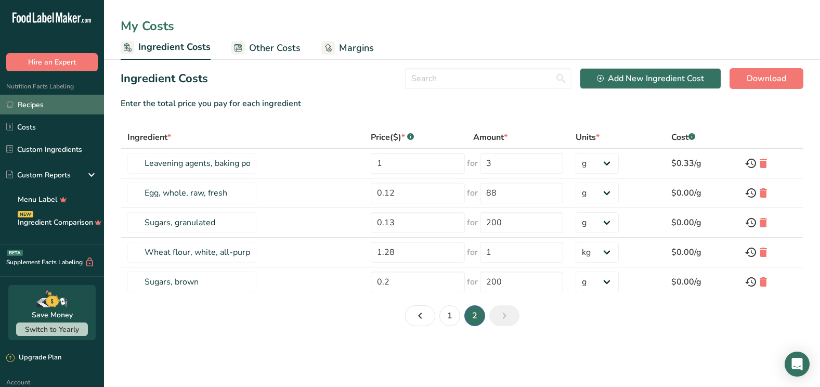
click at [56, 99] on link "Recipes" at bounding box center [52, 105] width 104 height 20
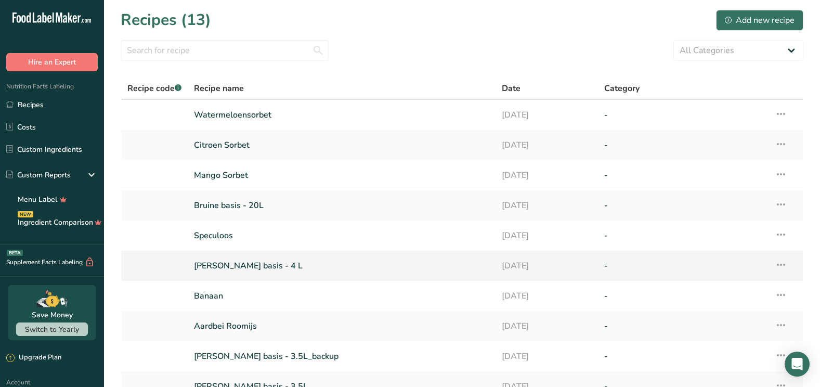
click at [218, 263] on link "[PERSON_NAME] basis - 4 L" at bounding box center [341, 266] width 295 height 22
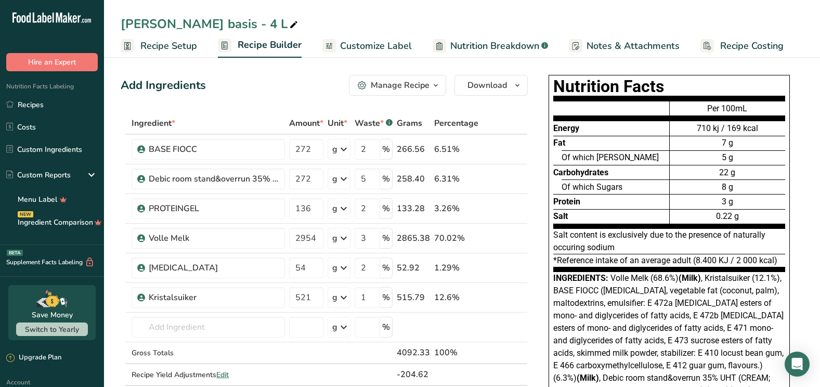
click at [726, 44] on span "Recipe Costing" at bounding box center [751, 46] width 63 height 14
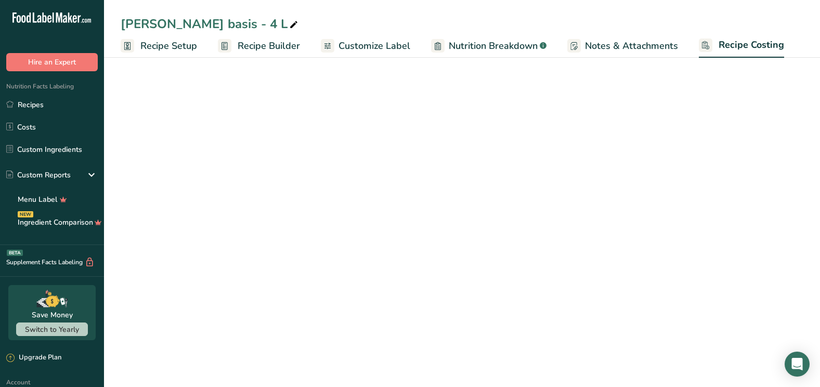
select select "12"
select select "1"
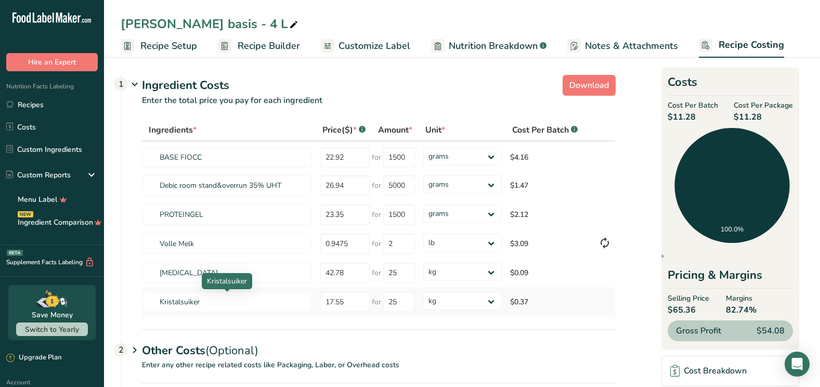
scroll to position [70, 0]
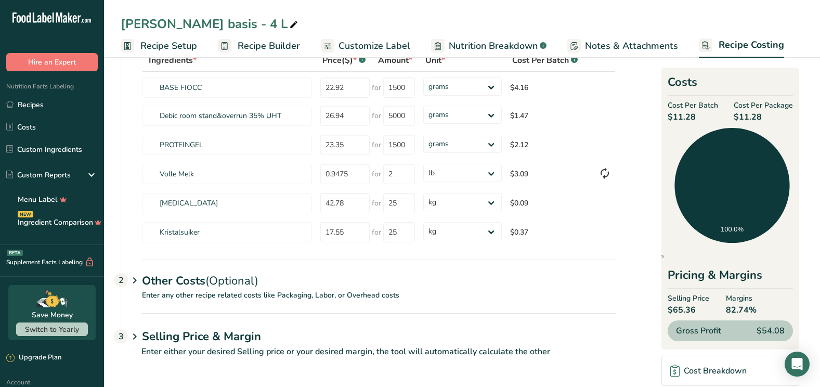
click at [135, 276] on icon at bounding box center [134, 280] width 12 height 19
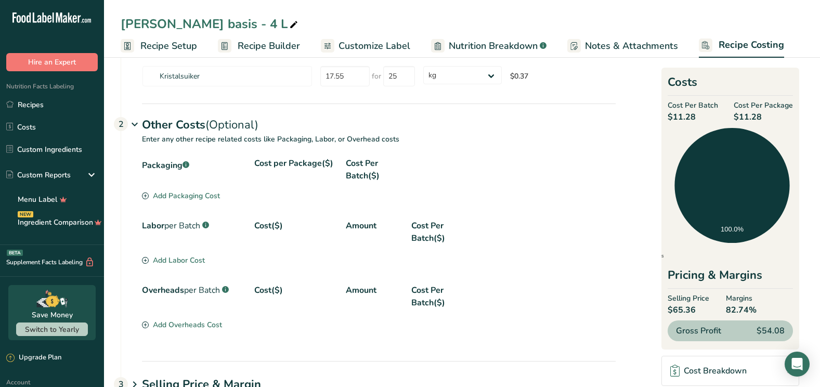
scroll to position [225, 0]
click at [344, 41] on span "Customize Label" at bounding box center [375, 46] width 72 height 14
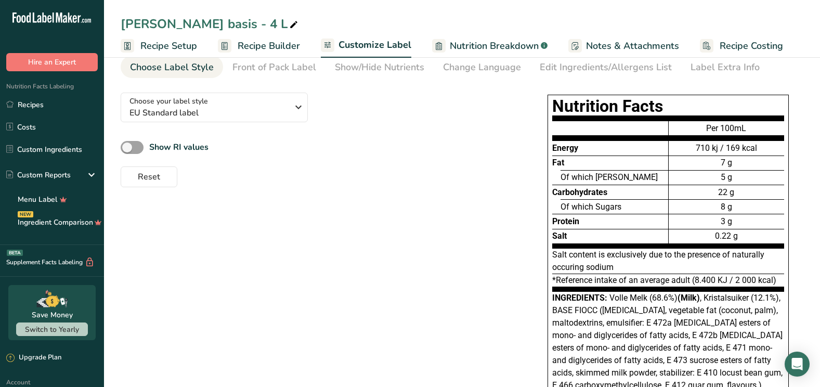
scroll to position [5, 0]
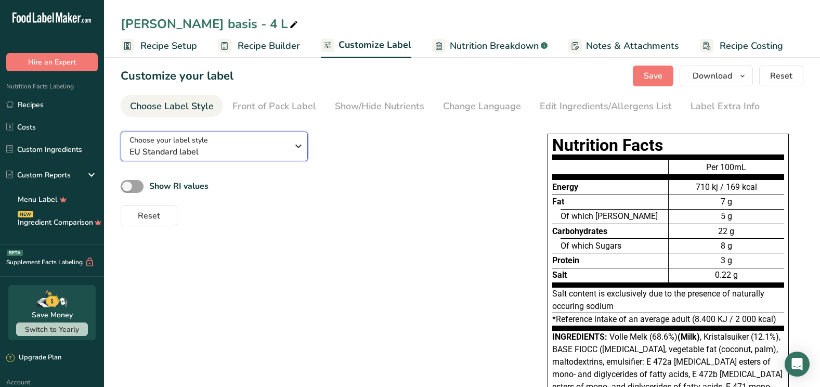
click at [297, 143] on icon "button" at bounding box center [298, 146] width 12 height 19
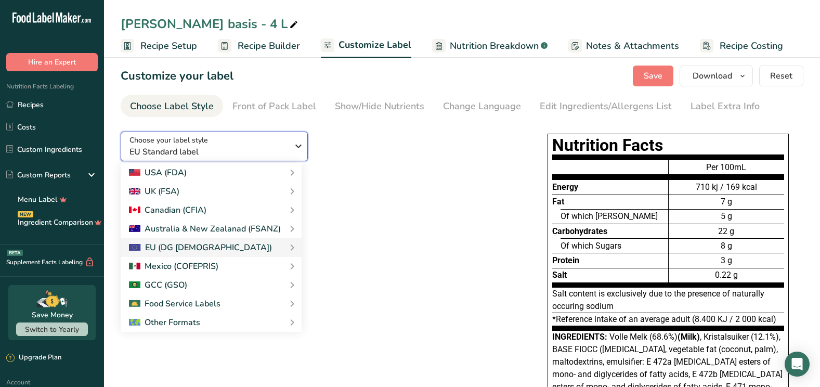
click at [296, 144] on icon "button" at bounding box center [298, 146] width 12 height 19
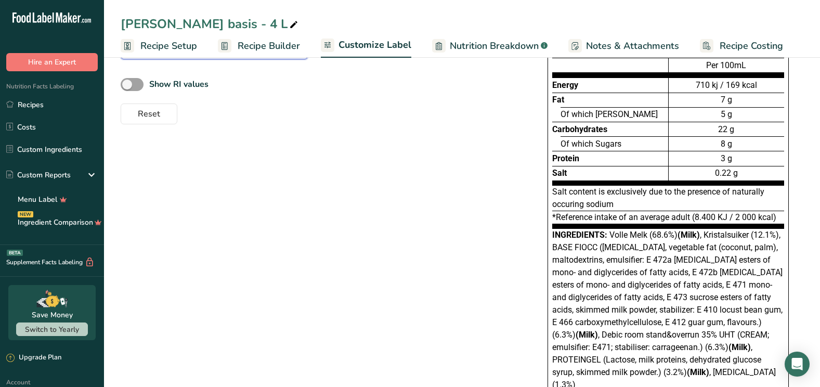
scroll to position [141, 0]
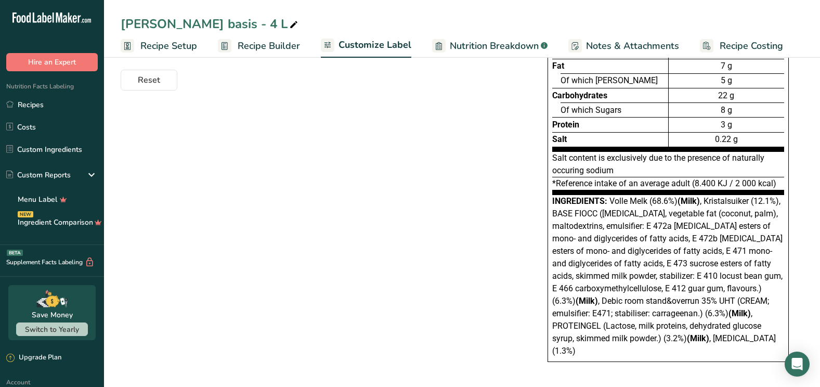
click at [384, 226] on div "Choose your label style EU Standard label USA (FDA) Standard FDA label Tabular …" at bounding box center [462, 185] width 683 height 395
click at [39, 105] on link "Recipes" at bounding box center [52, 105] width 104 height 20
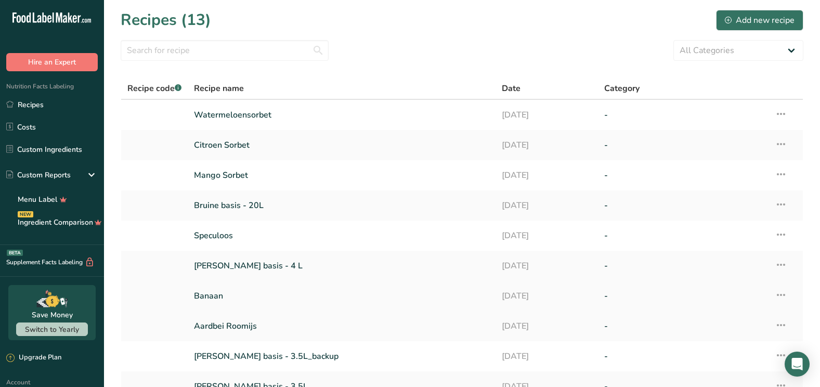
click at [213, 296] on link "Banaan" at bounding box center [341, 296] width 295 height 22
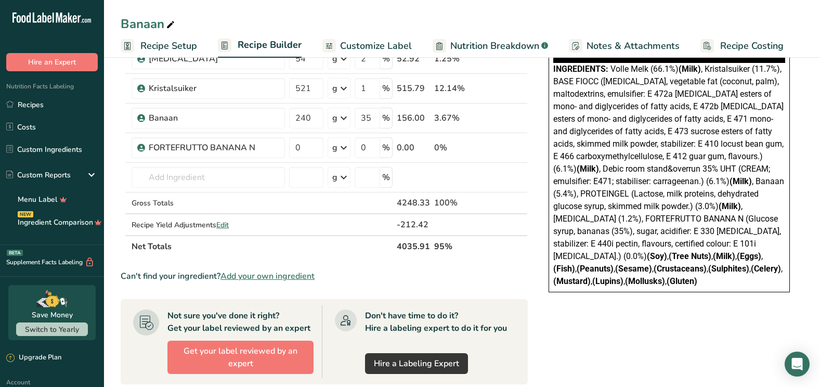
scroll to position [210, 0]
click at [213, 296] on section "Ingredient * Amount * Unit * Waste * .a-a{fill:#347362;}.b-a{fill:#fff;} Grams …" at bounding box center [324, 253] width 407 height 701
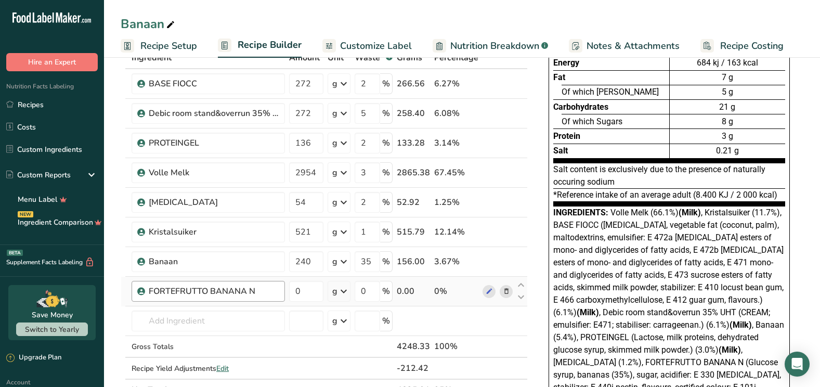
scroll to position [65, 0]
click at [179, 43] on span "Recipe Setup" at bounding box center [168, 46] width 57 height 14
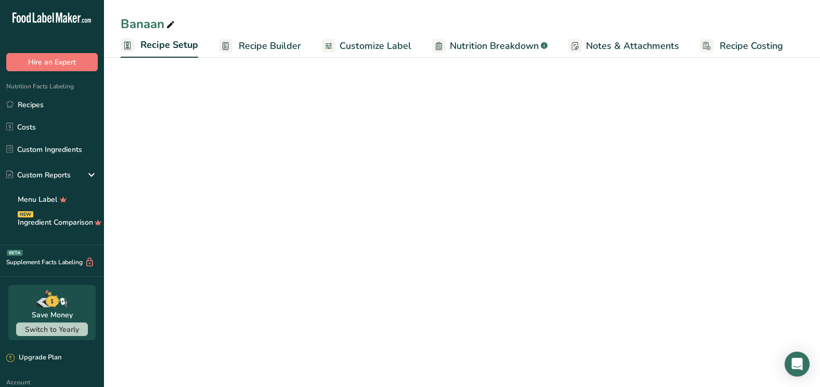
select select "16"
select select "22"
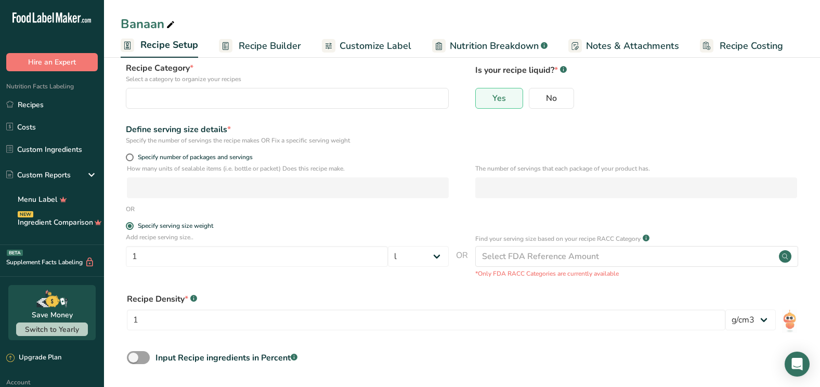
scroll to position [109, 0]
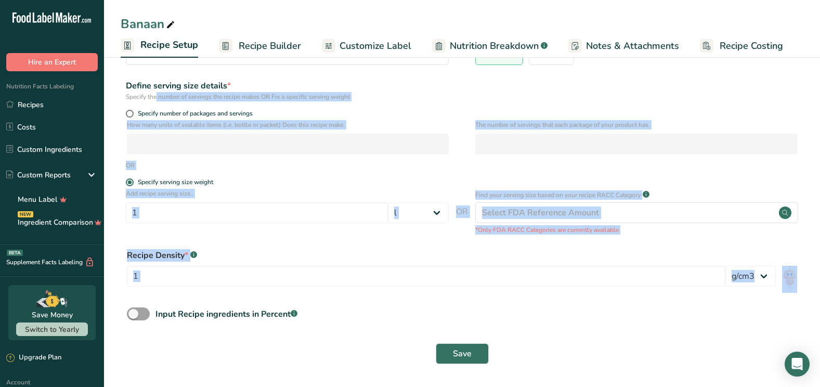
drag, startPoint x: 210, startPoint y: 301, endPoint x: 128, endPoint y: 89, distance: 226.6
click at [128, 89] on form "Recipe name * Banaan Recipe code .a-a{fill:#347362;}.b-a{fill:#fff;} Recipe Cat…" at bounding box center [462, 168] width 683 height 404
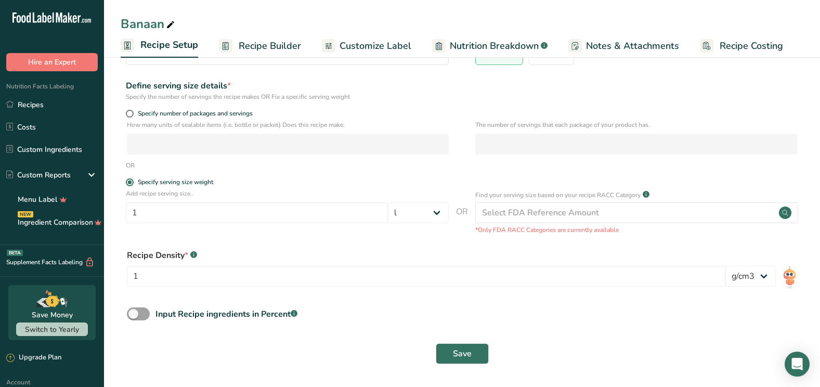
drag, startPoint x: 128, startPoint y: 89, endPoint x: 268, endPoint y: 19, distance: 157.2
click at [268, 19] on div "Banaan" at bounding box center [462, 24] width 716 height 19
click at [459, 47] on span "Nutrition Breakdown" at bounding box center [494, 46] width 89 height 14
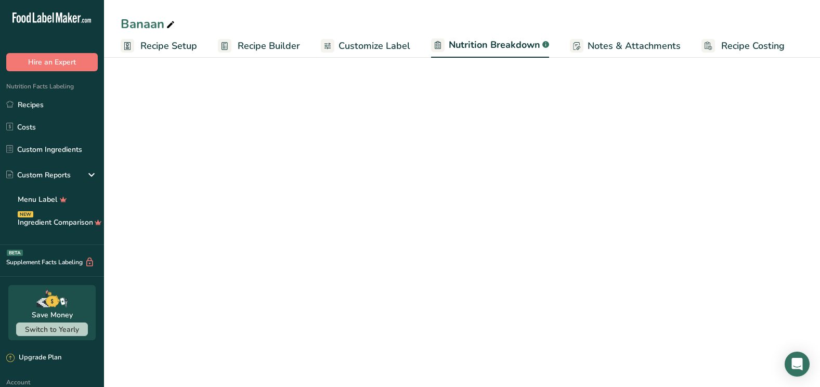
select select "Calories"
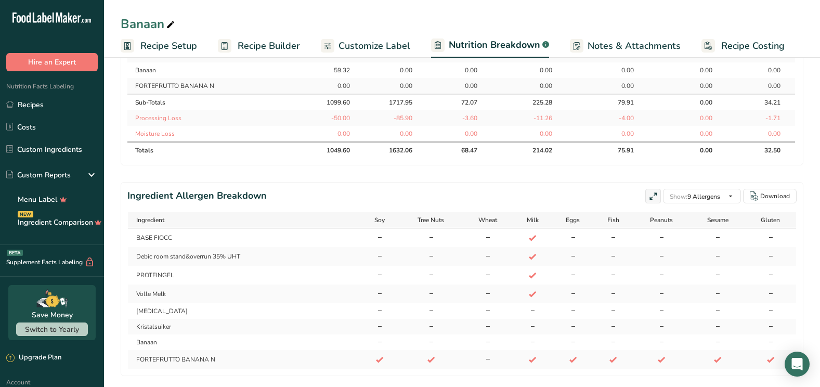
scroll to position [661, 0]
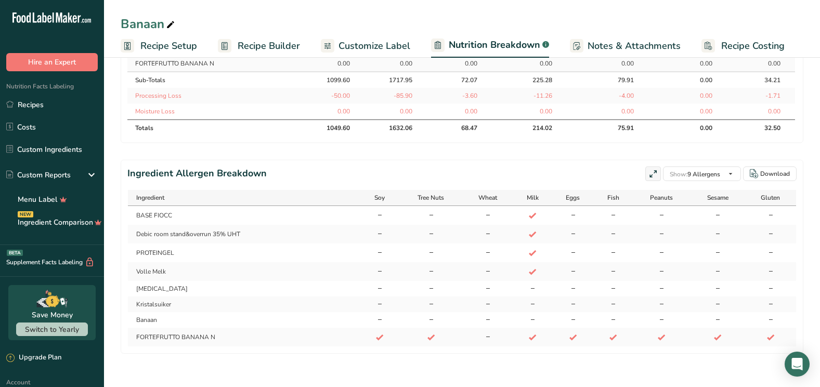
click at [612, 338] on icon at bounding box center [613, 337] width 9 height 14
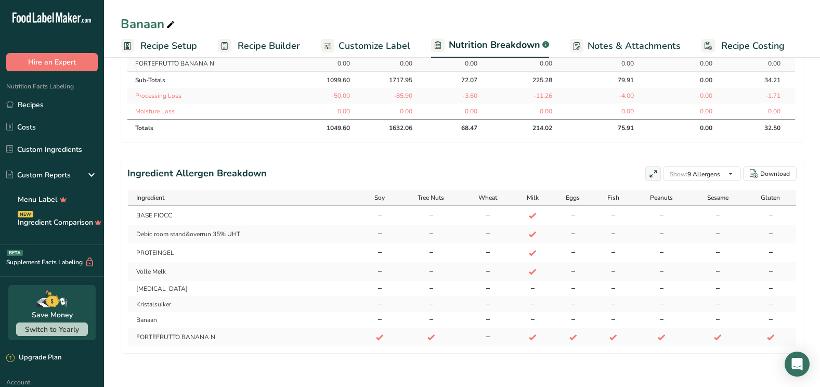
click at [612, 338] on icon at bounding box center [613, 337] width 9 height 14
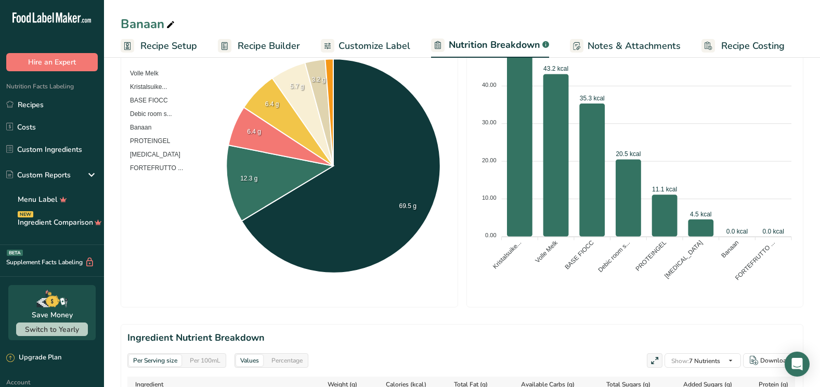
scroll to position [206, 0]
click at [286, 301] on div "Volle [PERSON_NAME]... BASE FIOCC Debic room s... Banaan PROTEINGEL [MEDICAL_DA…" at bounding box center [289, 167] width 324 height 268
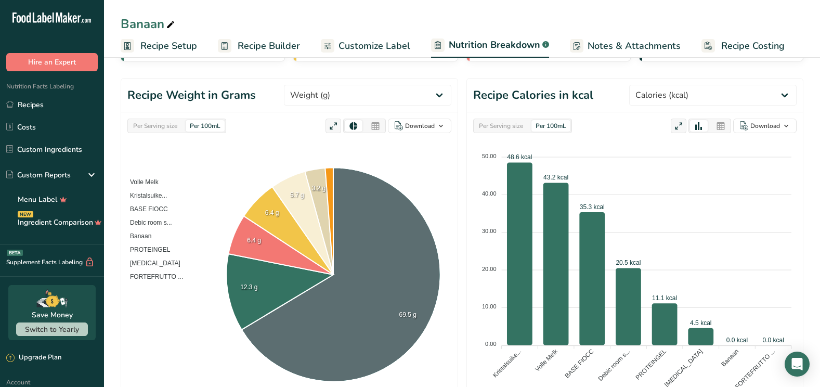
scroll to position [97, 0]
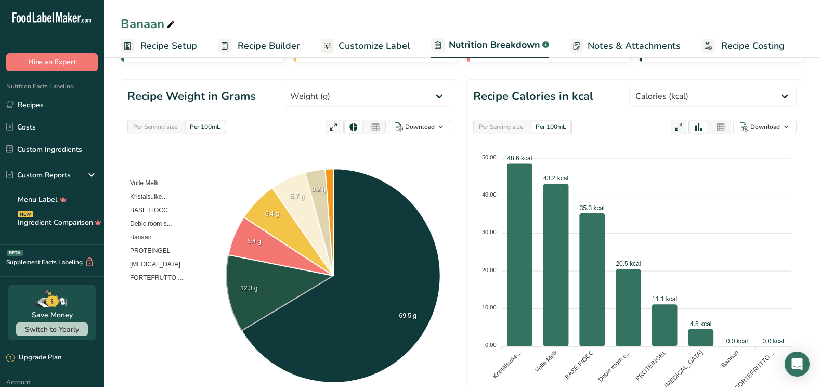
click at [286, 301] on icon at bounding box center [279, 293] width 107 height 76
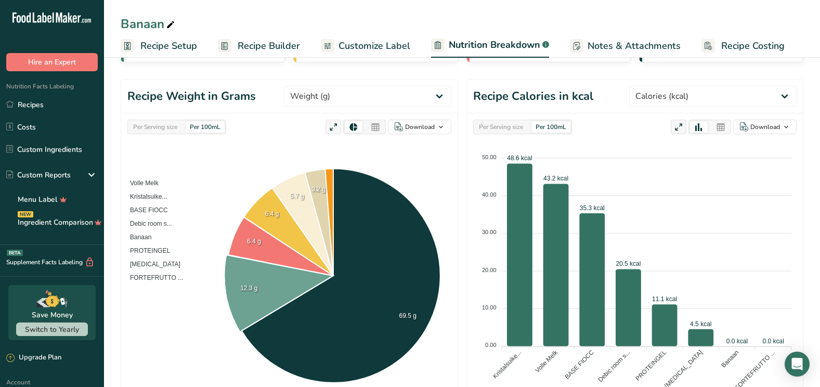
click at [286, 301] on icon at bounding box center [278, 293] width 109 height 77
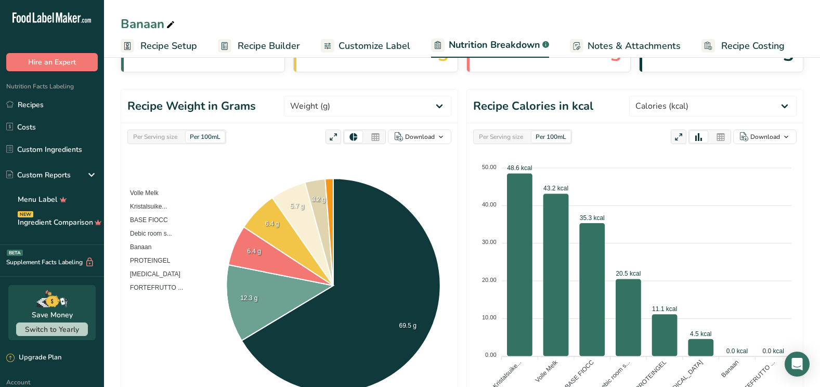
scroll to position [87, 0]
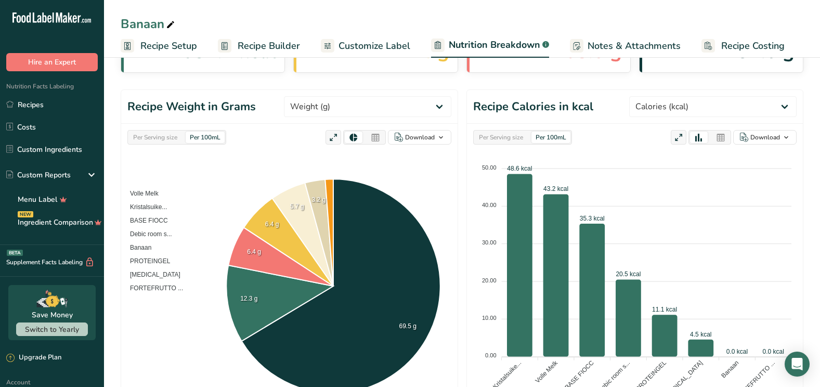
click at [202, 134] on div "Per 100mL" at bounding box center [205, 137] width 39 height 11
click at [157, 133] on div "Per Serving size" at bounding box center [155, 137] width 53 height 11
click at [442, 106] on select "Weight (g) Calories (kcal) Energy KJ (kj) Total Fat (g) Saturated Fat (g) Trans…" at bounding box center [367, 106] width 167 height 21
click at [440, 106] on select "Weight (g) Calories (kcal) Energy KJ (kj) Total Fat (g) Saturated Fat (g) Trans…" at bounding box center [367, 106] width 167 height 21
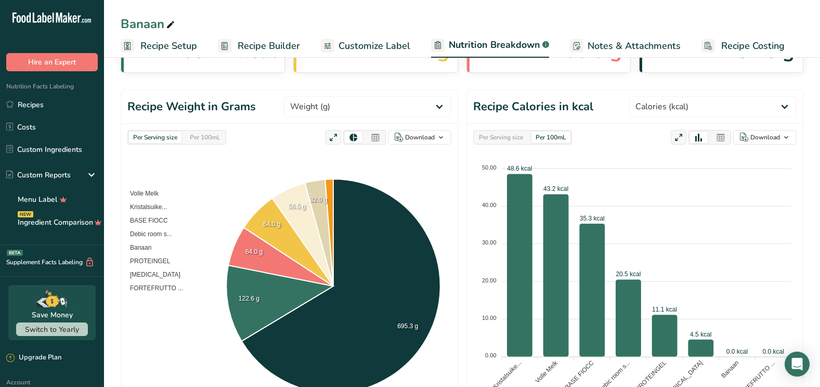
click at [264, 143] on div "Per Serving size Per 100mL Download As image (.png) As table (.xlsx)" at bounding box center [289, 137] width 324 height 15
click at [266, 44] on span "Recipe Builder" at bounding box center [269, 46] width 62 height 14
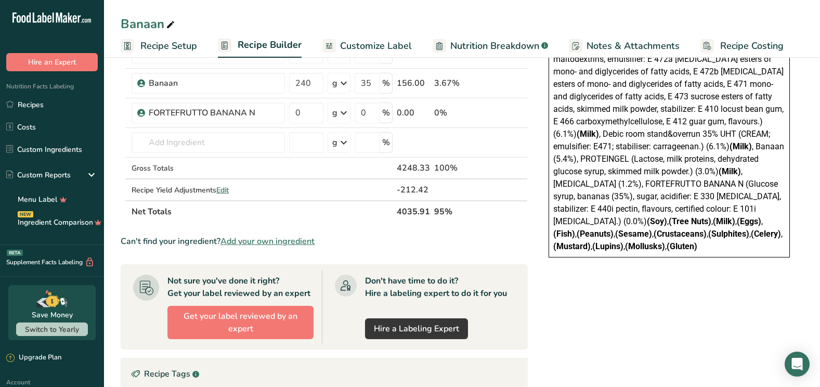
scroll to position [244, 0]
click at [575, 349] on div "Nutrition Facts Energy Fat Of which Saturates Carbohydrates Of which Sugars Pro…" at bounding box center [669, 205] width 270 height 759
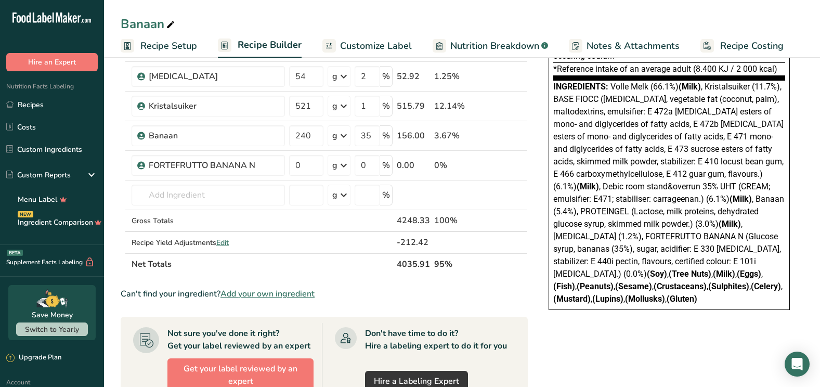
scroll to position [191, 0]
click at [486, 45] on span "Nutrition Breakdown" at bounding box center [494, 46] width 89 height 14
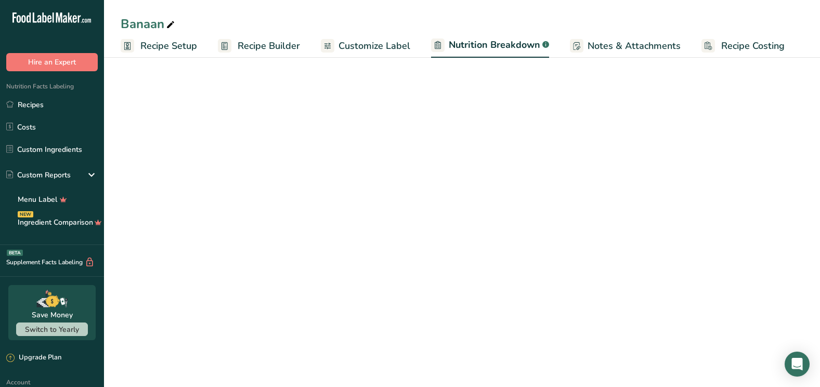
select select "Calories"
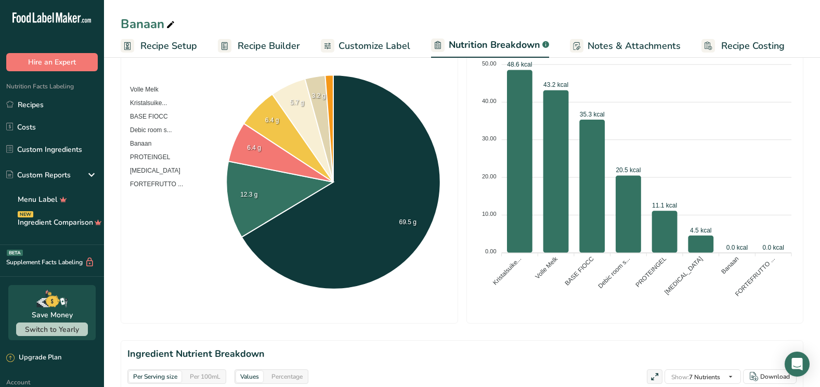
drag, startPoint x: 541, startPoint y: 40, endPoint x: 490, endPoint y: 22, distance: 53.8
click at [490, 22] on div "Banaan" at bounding box center [462, 24] width 716 height 19
click at [156, 379] on div "Per Serving size" at bounding box center [155, 376] width 53 height 11
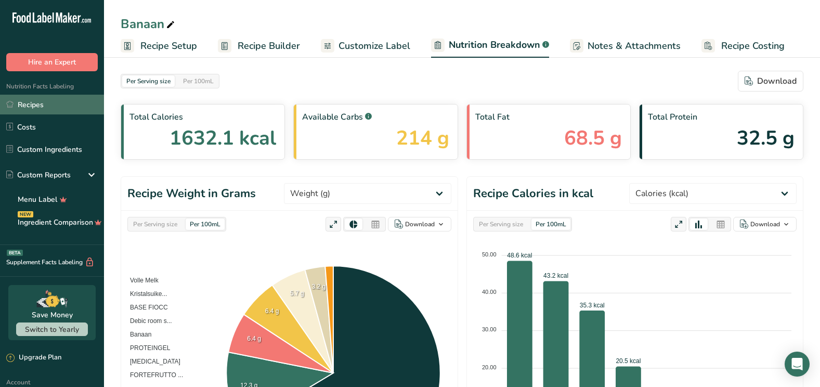
click at [37, 101] on link "Recipes" at bounding box center [52, 105] width 104 height 20
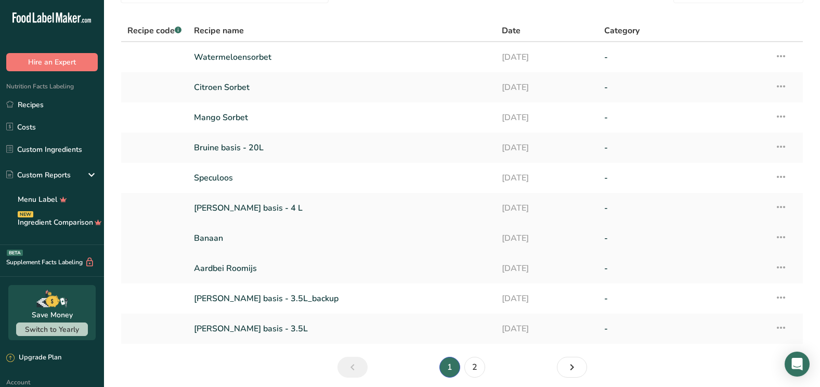
scroll to position [98, 0]
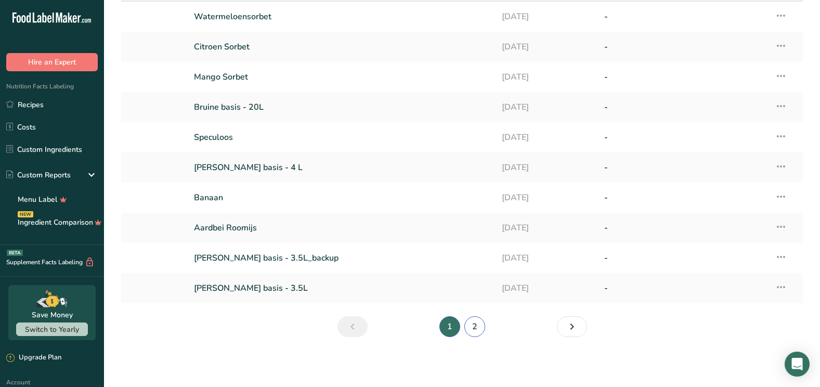
click at [477, 329] on link "2" at bounding box center [474, 326] width 21 height 21
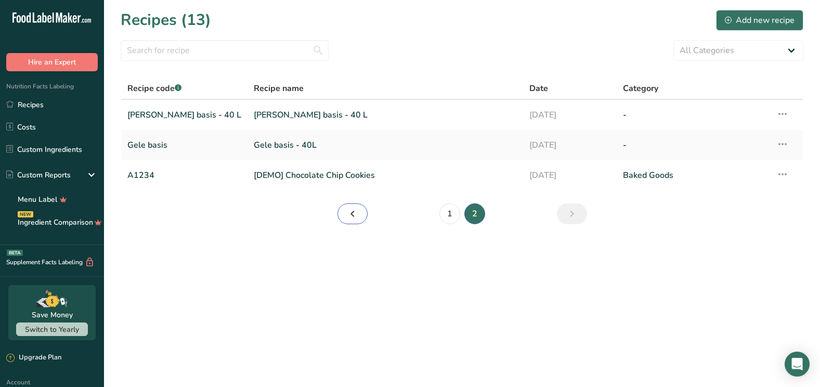
click at [354, 213] on icon "Page 1." at bounding box center [352, 213] width 12 height 19
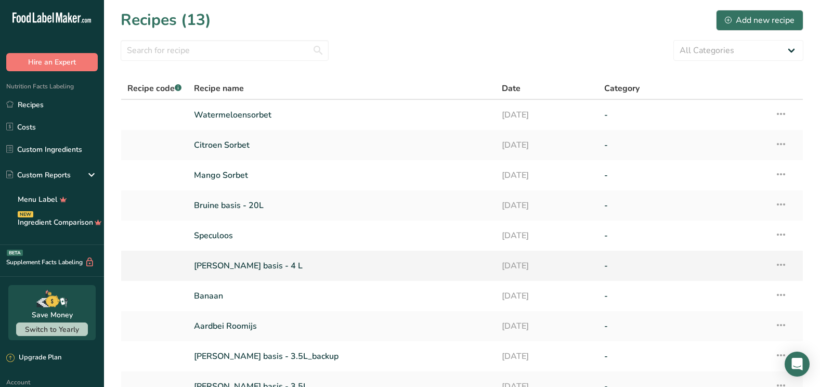
click at [251, 263] on link "[PERSON_NAME] basis - 4 L" at bounding box center [341, 266] width 295 height 22
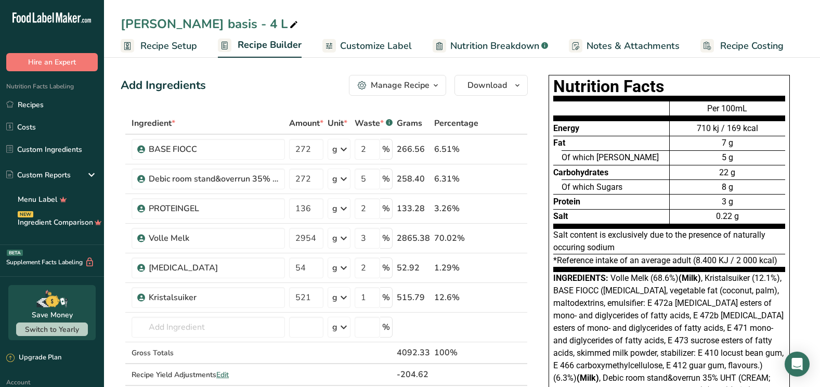
click at [753, 46] on span "Recipe Costing" at bounding box center [751, 46] width 63 height 14
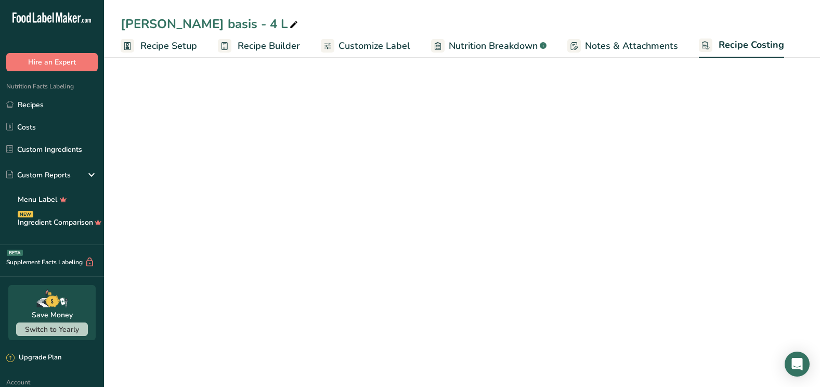
select select "12"
select select "1"
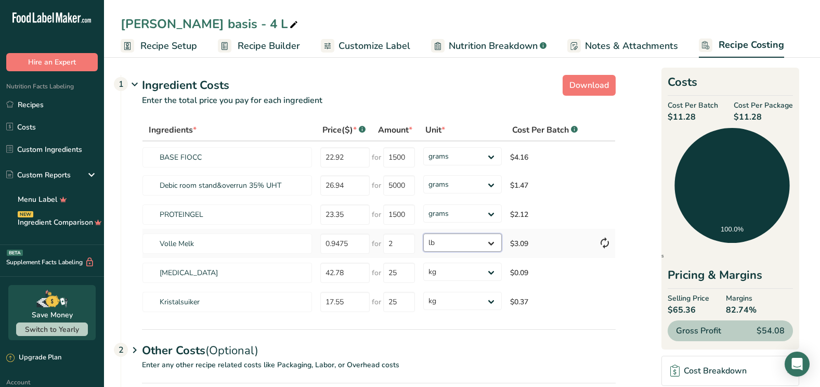
click at [488, 241] on select "grams kg mg mcg lb oz" at bounding box center [462, 243] width 79 height 18
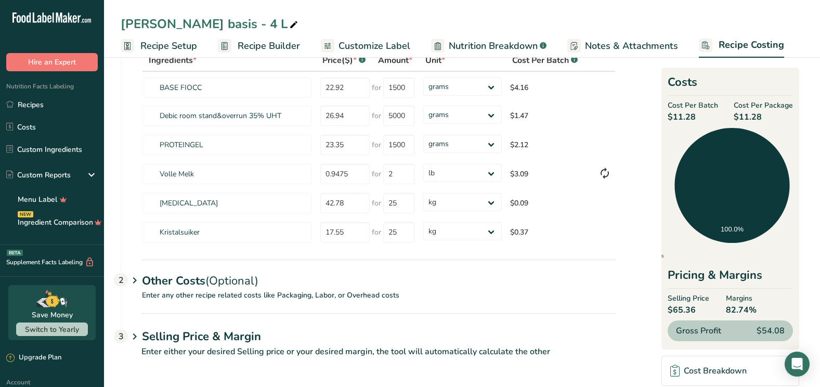
drag, startPoint x: 488, startPoint y: 241, endPoint x: 232, endPoint y: 413, distance: 308.7
click at [232, 386] on html ".a-20{fill:#fff;} Hire an Expert Nutrition Facts Labeling Recipes Costs Custom …" at bounding box center [410, 158] width 820 height 457
click at [222, 333] on h1 "Selling Price & Margin" at bounding box center [379, 336] width 474 height 17
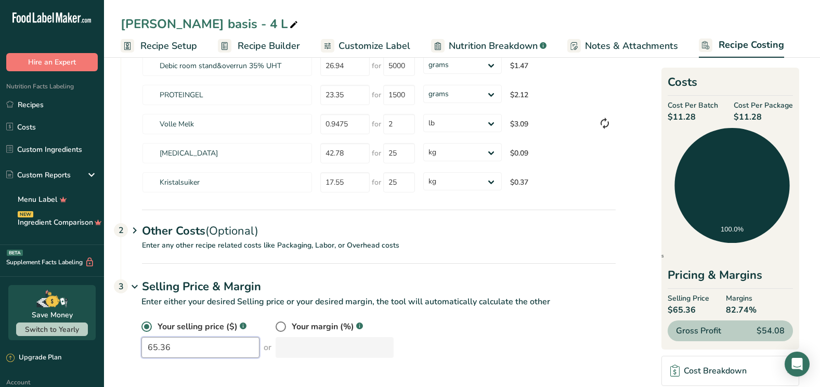
click at [166, 346] on input "65.36" at bounding box center [200, 347] width 118 height 21
click at [170, 348] on input "65.36" at bounding box center [200, 347] width 118 height 21
type input "6"
type input "56"
click at [290, 376] on section "Download Ingredient Costs 1 Enter the total price you pay for each ingredient I…" at bounding box center [462, 160] width 716 height 453
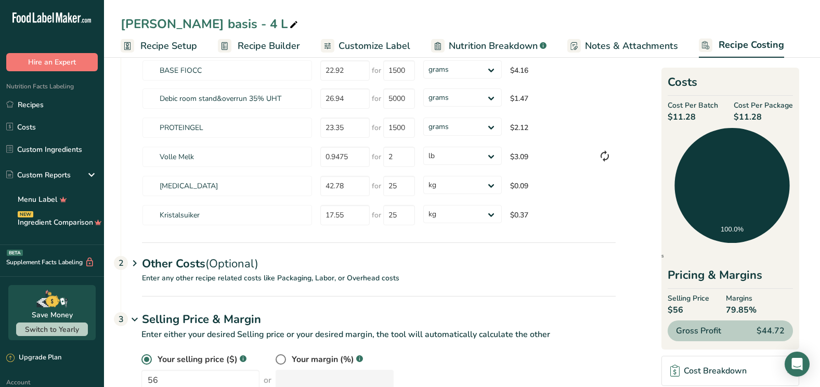
scroll to position [90, 0]
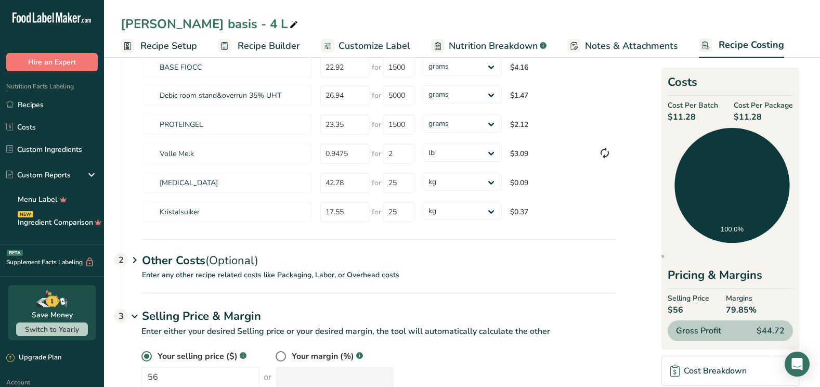
click at [195, 261] on div "Other Costs (Optional) 2" at bounding box center [379, 254] width 474 height 30
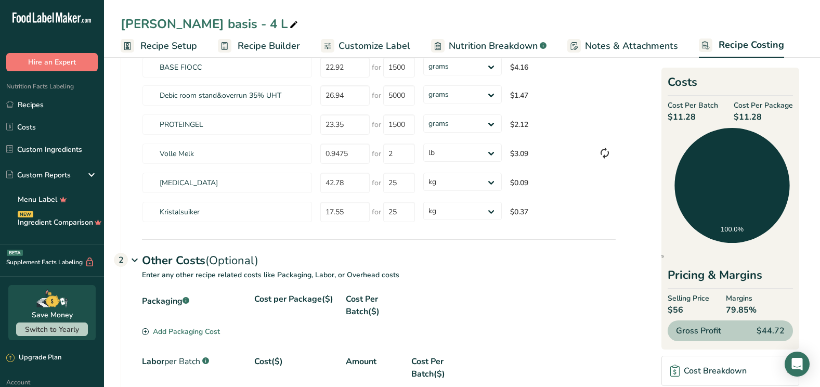
click at [189, 333] on div "Add Packaging Cost" at bounding box center [181, 331] width 78 height 11
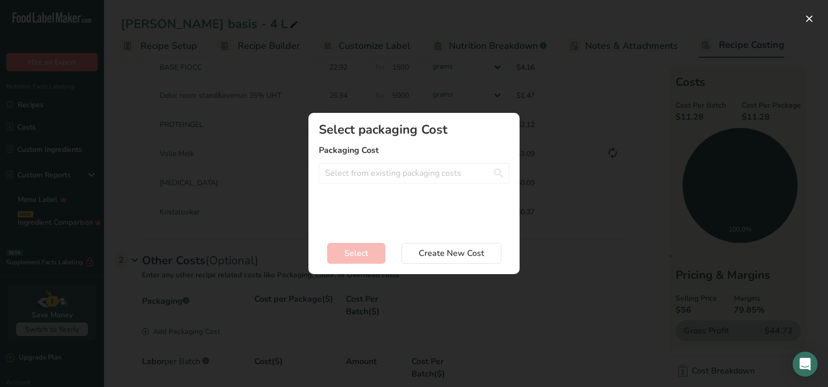
drag, startPoint x: 189, startPoint y: 333, endPoint x: 346, endPoint y: 296, distance: 161.5
click at [346, 296] on div "Add New Recipe Cost Modal" at bounding box center [414, 193] width 828 height 387
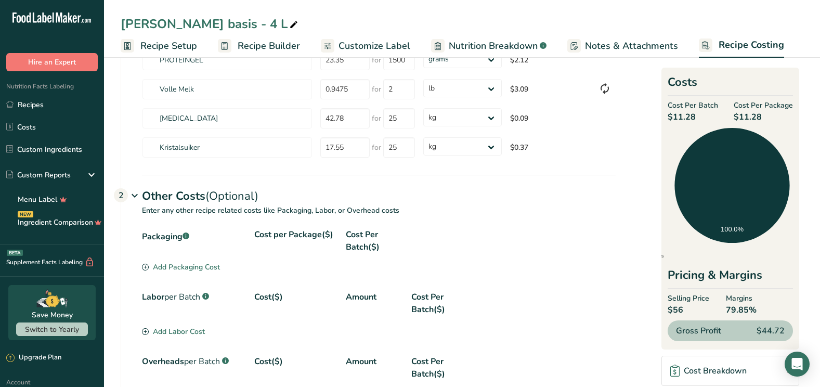
scroll to position [155, 0]
click at [179, 332] on div "Add Labor Cost" at bounding box center [173, 331] width 63 height 11
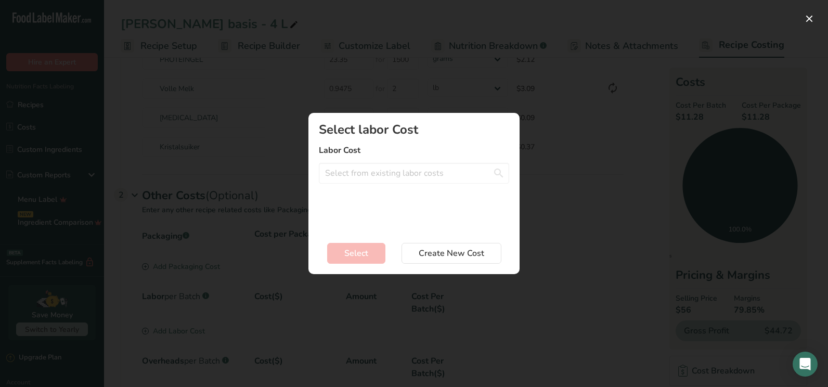
click at [179, 332] on div "Add New Recipe Cost Modal" at bounding box center [414, 193] width 828 height 387
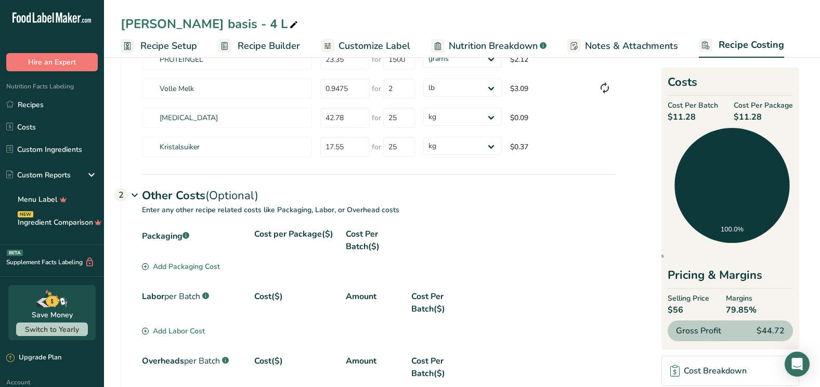
click at [200, 265] on div "Add Packaging Cost" at bounding box center [181, 266] width 78 height 11
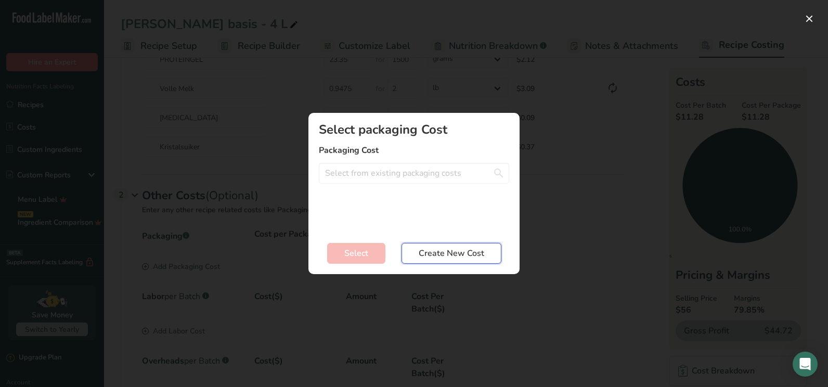
click at [434, 249] on span "Create New Cost" at bounding box center [452, 253] width 66 height 12
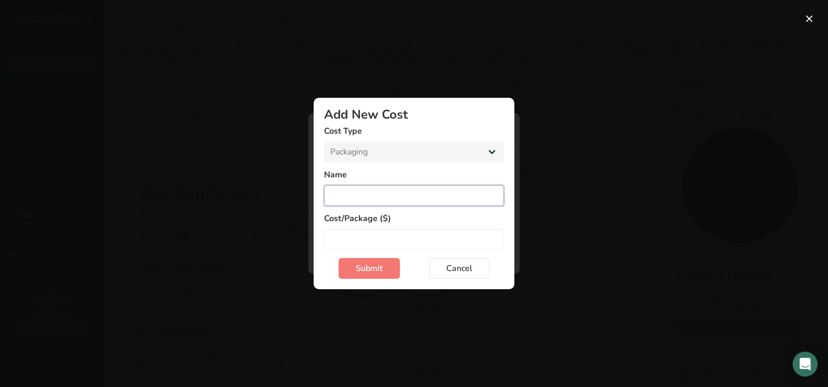
click at [346, 196] on input "Add New Cost Modal" at bounding box center [414, 195] width 180 height 21
type input "pot"
click at [368, 266] on span "Submit" at bounding box center [369, 268] width 27 height 12
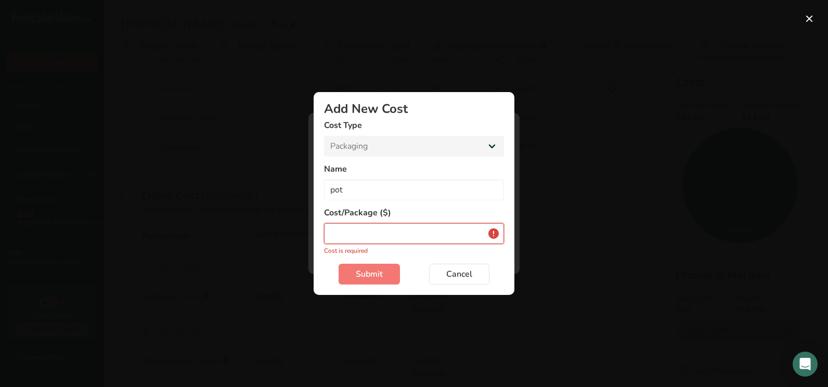
click at [340, 236] on input "Add New Cost Modal" at bounding box center [414, 233] width 180 height 21
click at [339, 236] on input "Add New Cost Modal" at bounding box center [414, 233] width 180 height 21
click at [458, 268] on span "Cancel" at bounding box center [459, 274] width 26 height 12
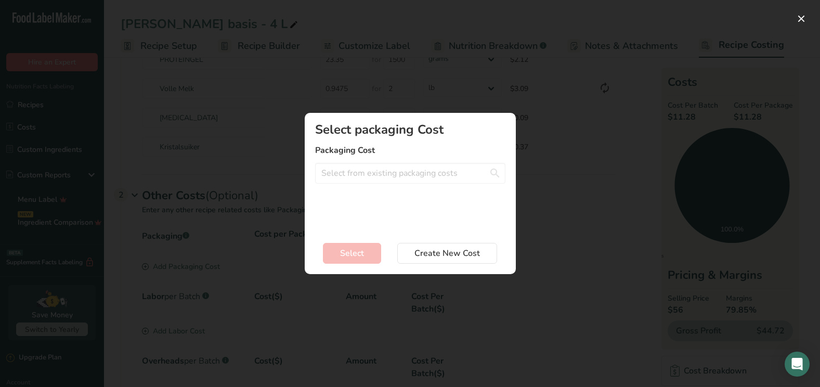
click at [540, 295] on div "Add New Recipe Cost Modal" at bounding box center [410, 193] width 820 height 387
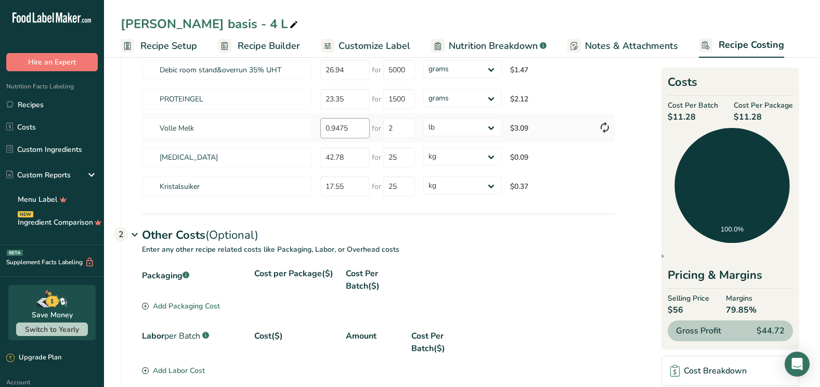
scroll to position [115, 0]
click at [491, 127] on select "grams kg mg mcg lb oz" at bounding box center [462, 128] width 79 height 18
click at [490, 127] on select "grams kg mg mcg lb oz" at bounding box center [462, 128] width 79 height 18
click at [36, 124] on link "Costs" at bounding box center [52, 127] width 104 height 20
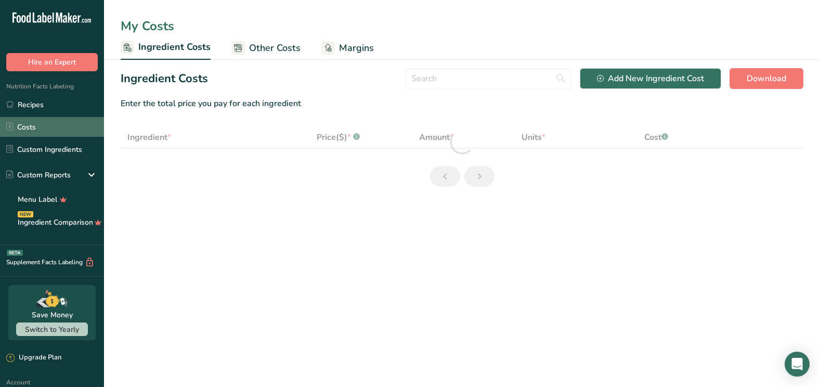
select select "1"
select select "12"
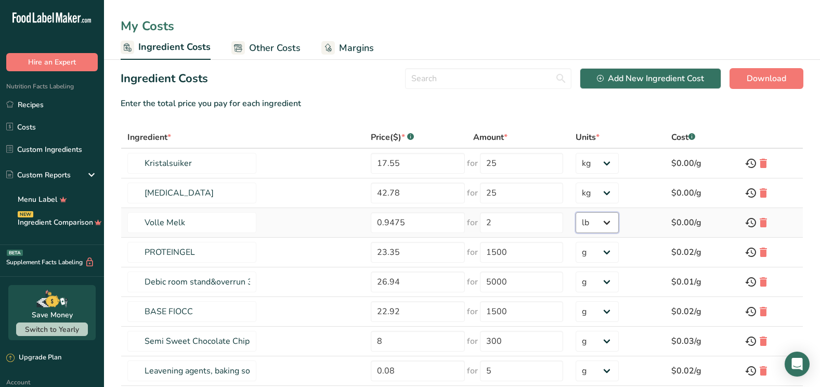
click at [601, 223] on select "g kg mg mcg lb oz" at bounding box center [597, 222] width 43 height 21
click at [44, 103] on link "Recipes" at bounding box center [52, 105] width 104 height 20
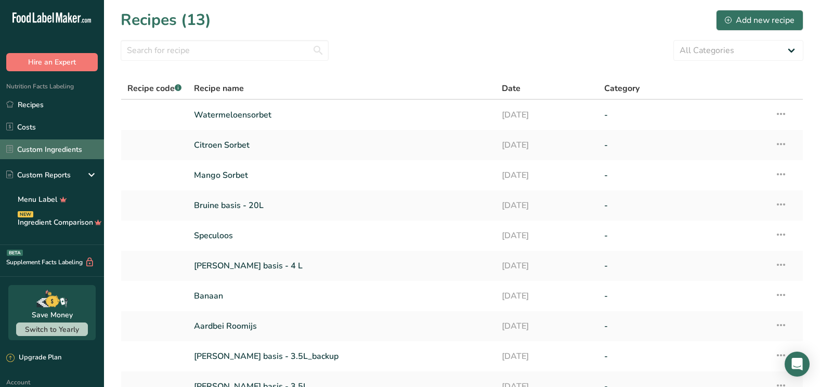
click at [58, 146] on link "Custom Ingredients" at bounding box center [52, 149] width 104 height 20
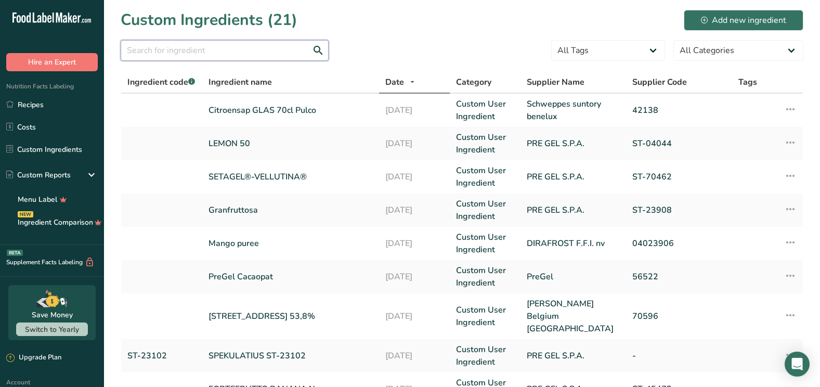
click at [179, 47] on input "text" at bounding box center [225, 50] width 208 height 21
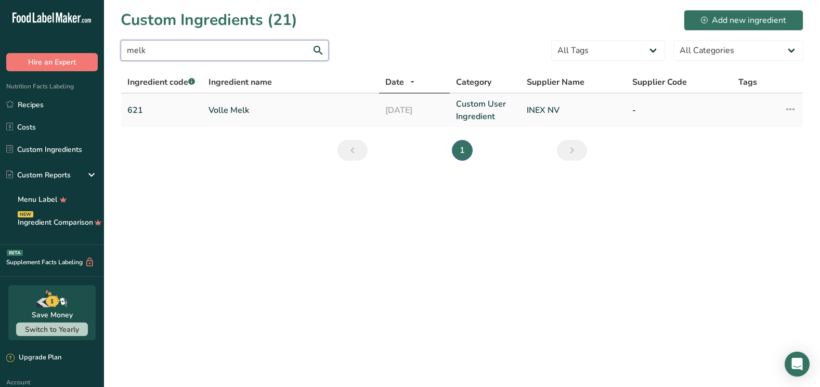
type input "melk"
click at [791, 108] on icon at bounding box center [790, 109] width 12 height 19
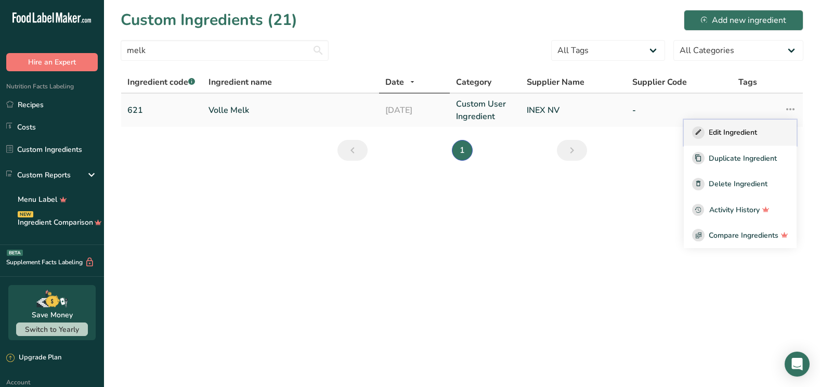
click at [746, 128] on span "Edit Ingredient" at bounding box center [733, 132] width 48 height 11
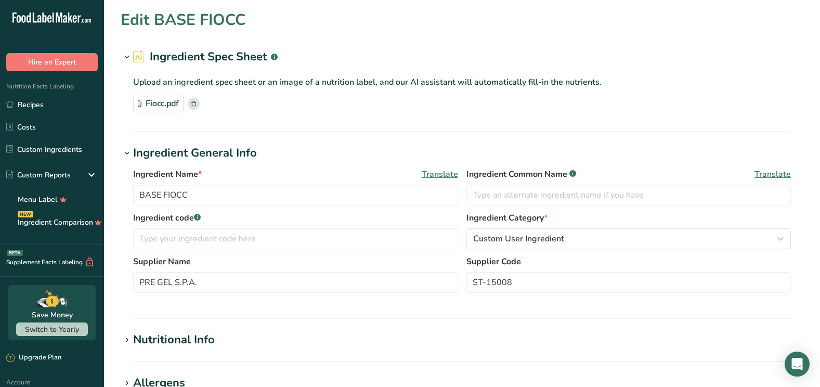
type input "Volle Melk"
type input "621"
type input "INEX NV"
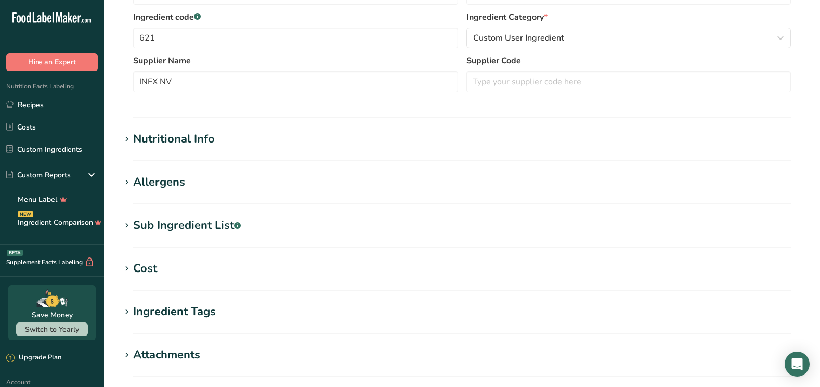
scroll to position [251, 0]
click at [143, 264] on div "Cost" at bounding box center [145, 269] width 24 height 17
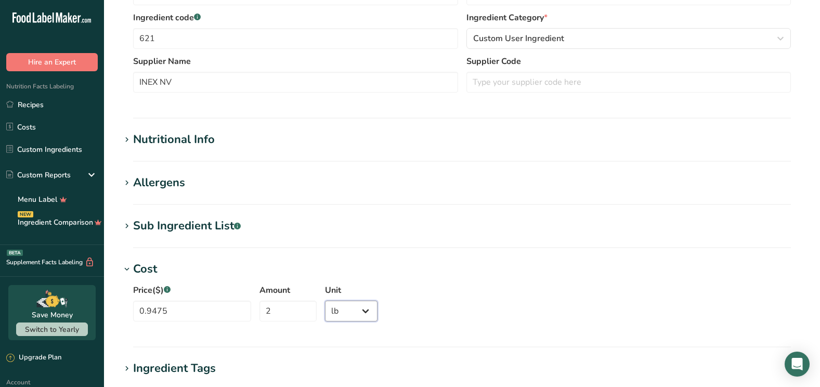
click at [357, 309] on select "Grams kg mg mcg lb oz" at bounding box center [351, 311] width 53 height 21
click at [264, 308] on input "2" at bounding box center [288, 311] width 57 height 21
click at [264, 308] on input "Amount" at bounding box center [288, 311] width 57 height 21
click at [358, 312] on select "Grams kg mg mcg lb oz" at bounding box center [351, 311] width 53 height 21
click at [266, 311] on input "Amount" at bounding box center [288, 311] width 57 height 21
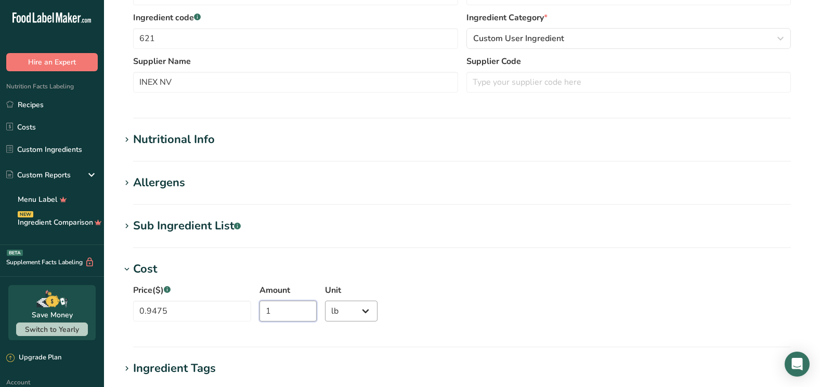
type input "1"
click at [355, 309] on select "Grams kg mg mcg lb oz" at bounding box center [351, 311] width 53 height 21
select select "1"
click at [325, 301] on select "Grams kg mg mcg lb oz" at bounding box center [351, 311] width 53 height 21
click at [260, 307] on input "1" at bounding box center [288, 311] width 57 height 21
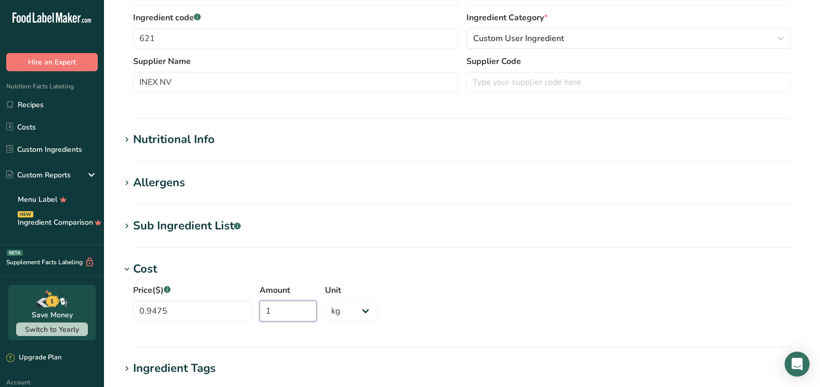
click at [261, 311] on input "1" at bounding box center [288, 311] width 57 height 21
type input "1.03"
click at [278, 347] on hr at bounding box center [462, 346] width 658 height 1
click at [57, 168] on div "Custom Reports" at bounding box center [52, 175] width 104 height 26
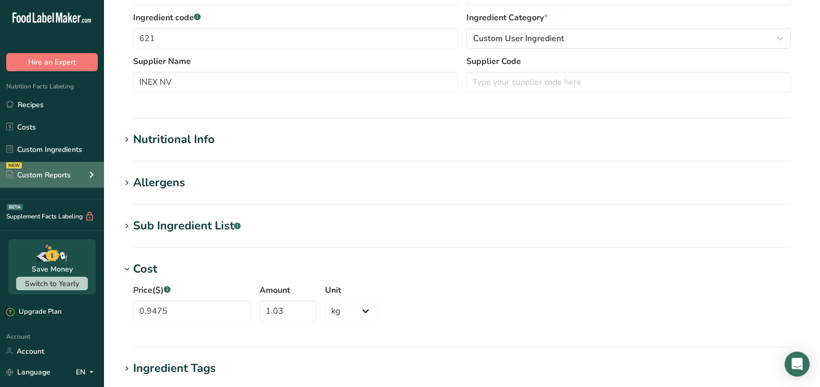
click at [57, 168] on div "NEW Custom Reports" at bounding box center [52, 175] width 104 height 26
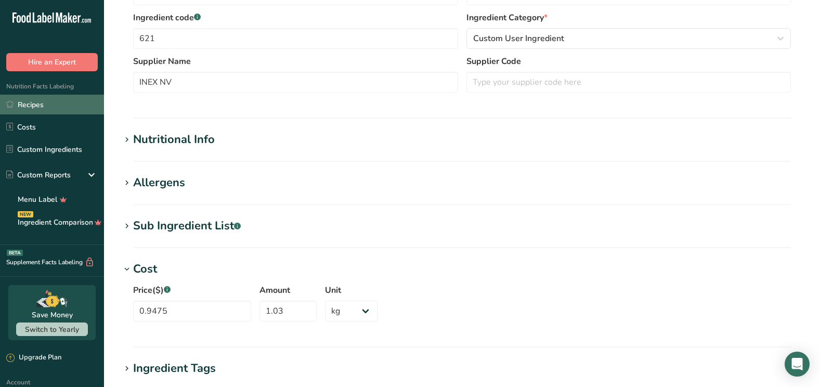
click at [49, 105] on link "Recipes" at bounding box center [52, 105] width 104 height 20
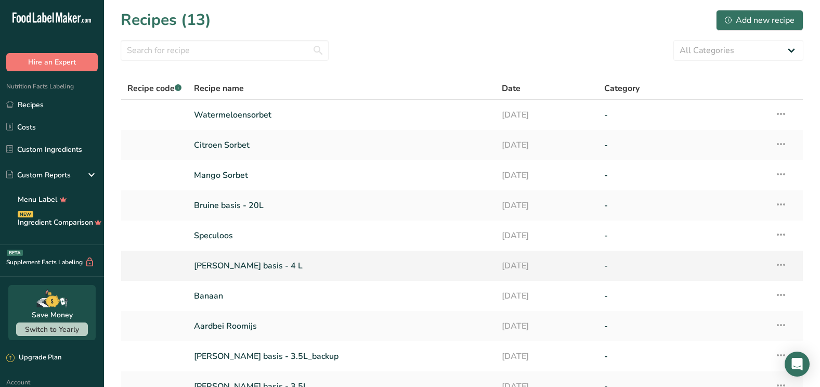
click at [224, 268] on link "[PERSON_NAME] basis - 4 L" at bounding box center [341, 266] width 295 height 22
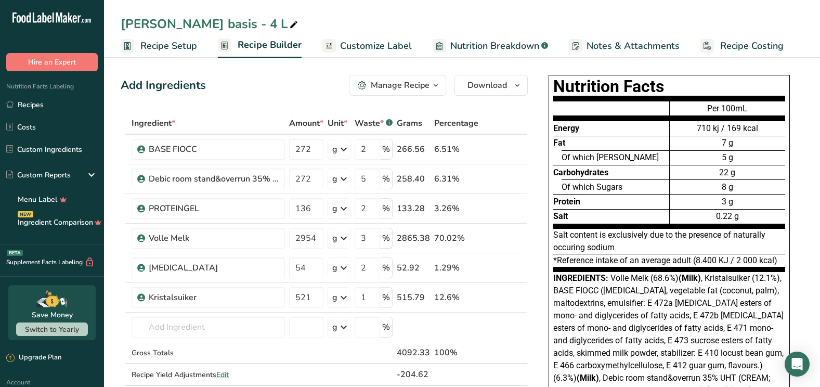
click at [742, 44] on span "Recipe Costing" at bounding box center [751, 46] width 63 height 14
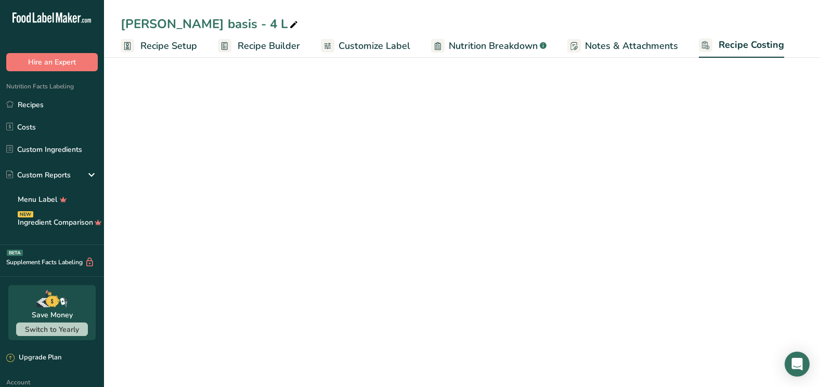
select select "12"
select select "1"
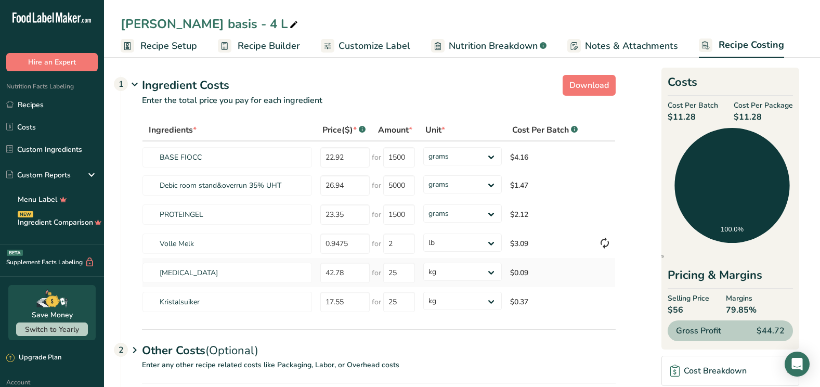
scroll to position [70, 0]
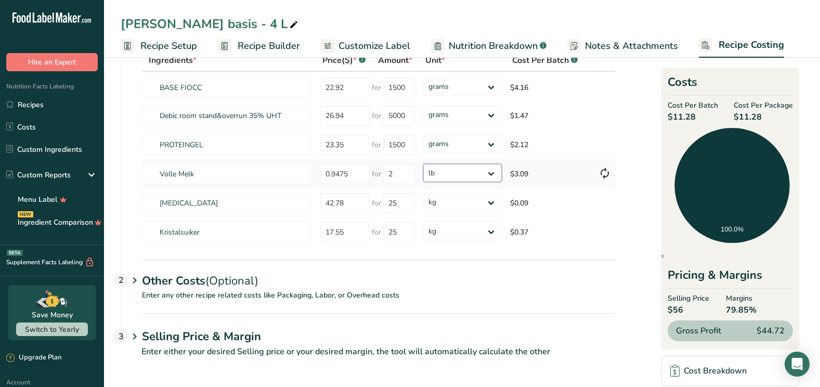
click at [490, 174] on select "grams kg mg mcg lb oz" at bounding box center [462, 173] width 79 height 18
select select "1"
click at [423, 164] on select "grams kg mg mcg lb oz" at bounding box center [462, 173] width 79 height 18
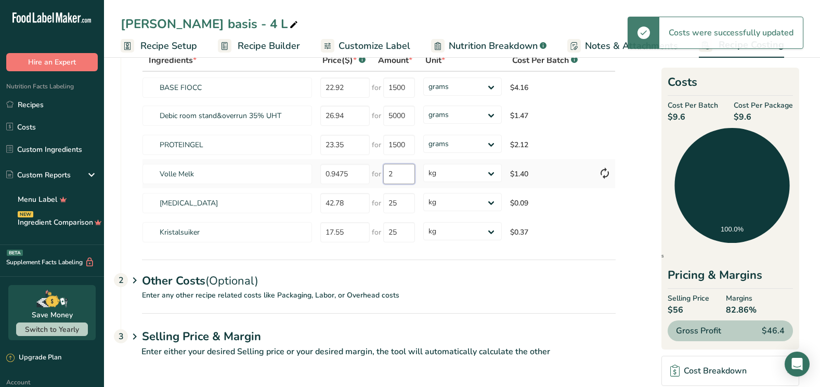
click at [398, 173] on input "2" at bounding box center [399, 174] width 32 height 20
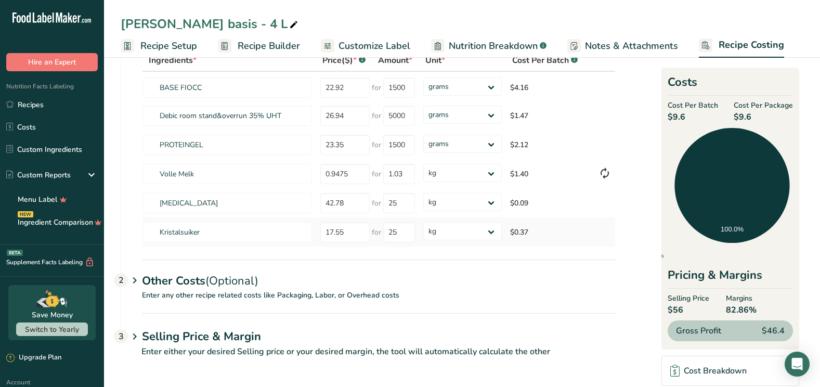
click at [604, 229] on div "Ingredients * Price($) * .a-a{fill:#347362;}.b-a{fill:#fff;} Amount * Unit * Co…" at bounding box center [379, 148] width 474 height 198
type input "1"
